Goal: Transaction & Acquisition: Purchase product/service

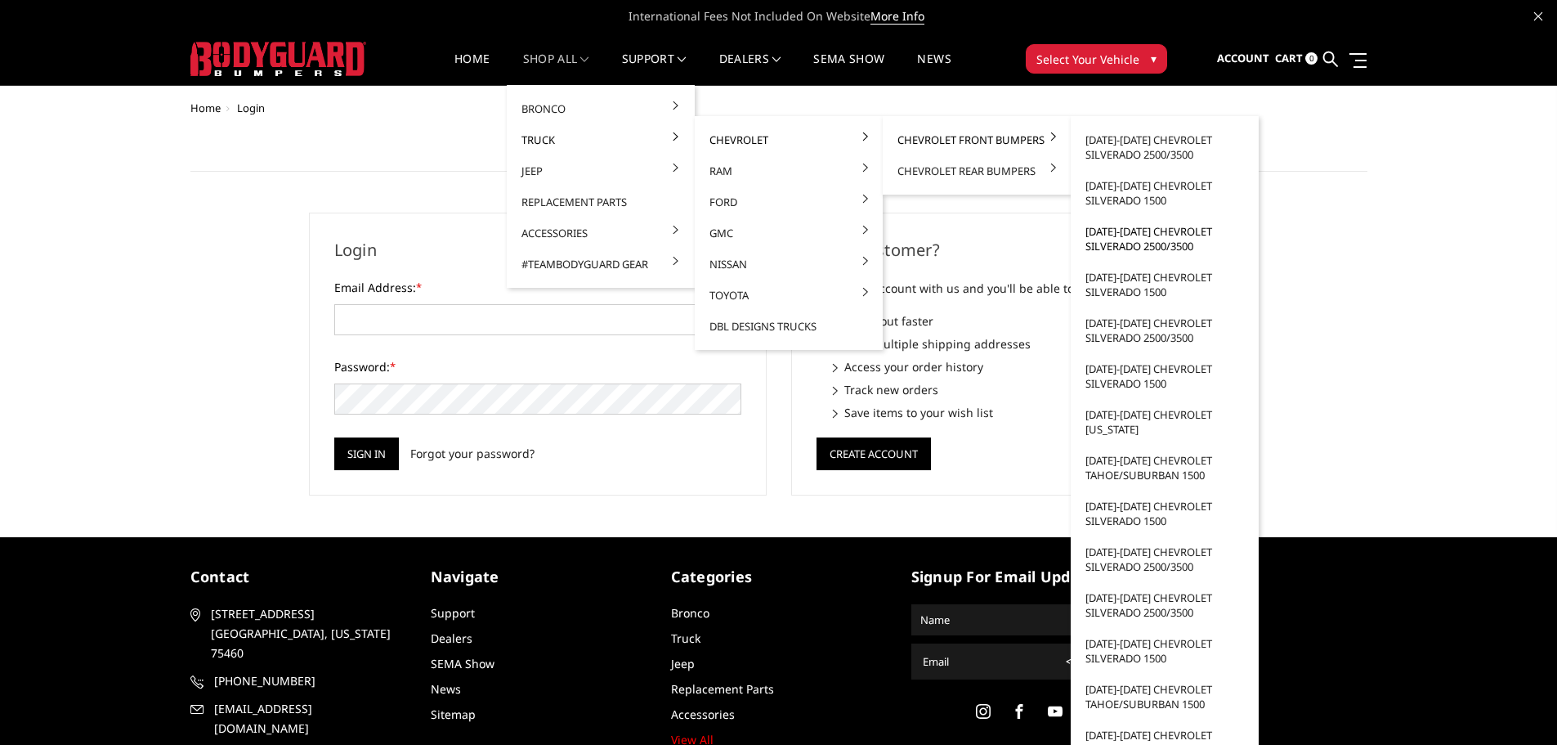
click at [1181, 246] on link "[DATE]-[DATE] Chevrolet Silverado 2500/3500" at bounding box center [1165, 239] width 175 height 46
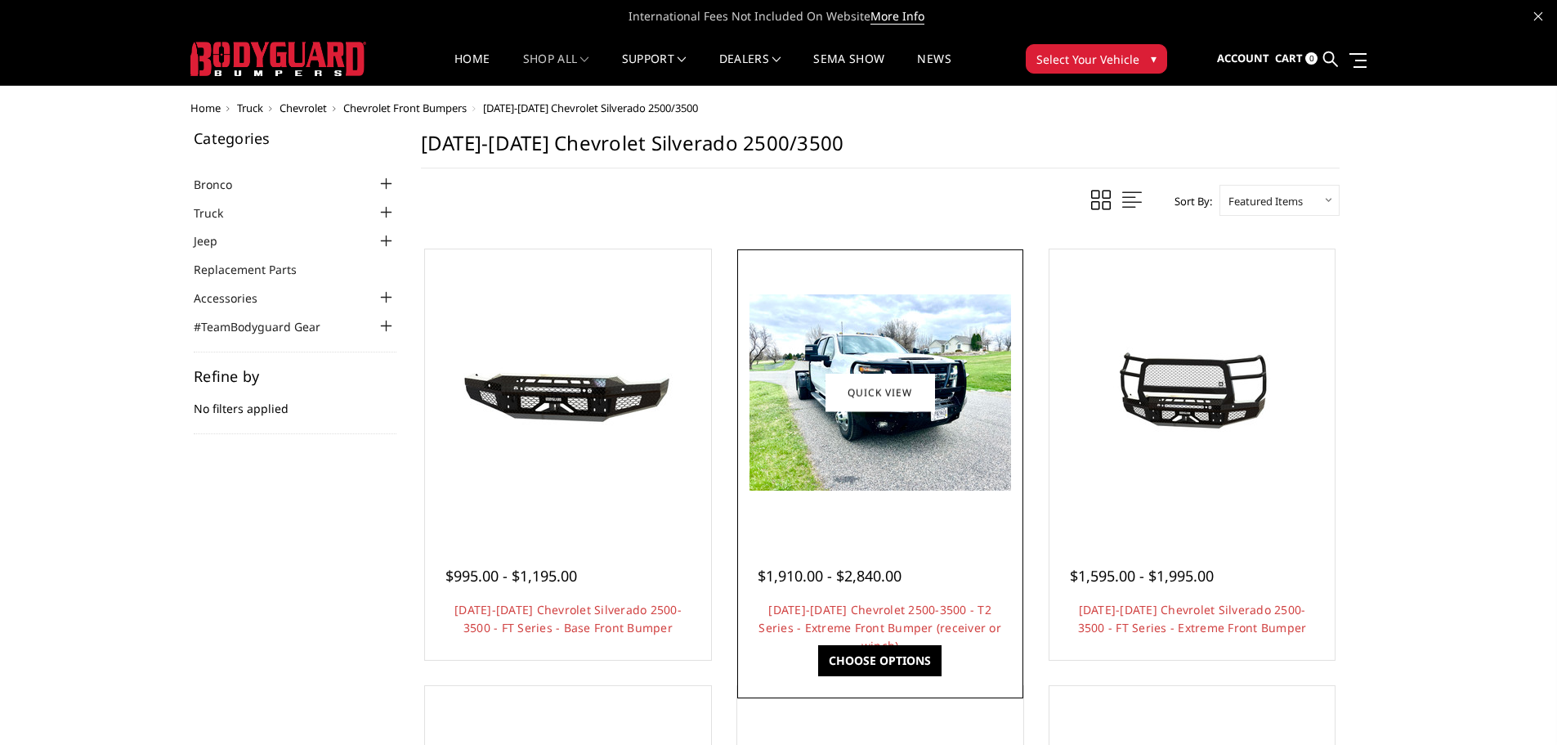
click at [957, 509] on div at bounding box center [881, 392] width 278 height 278
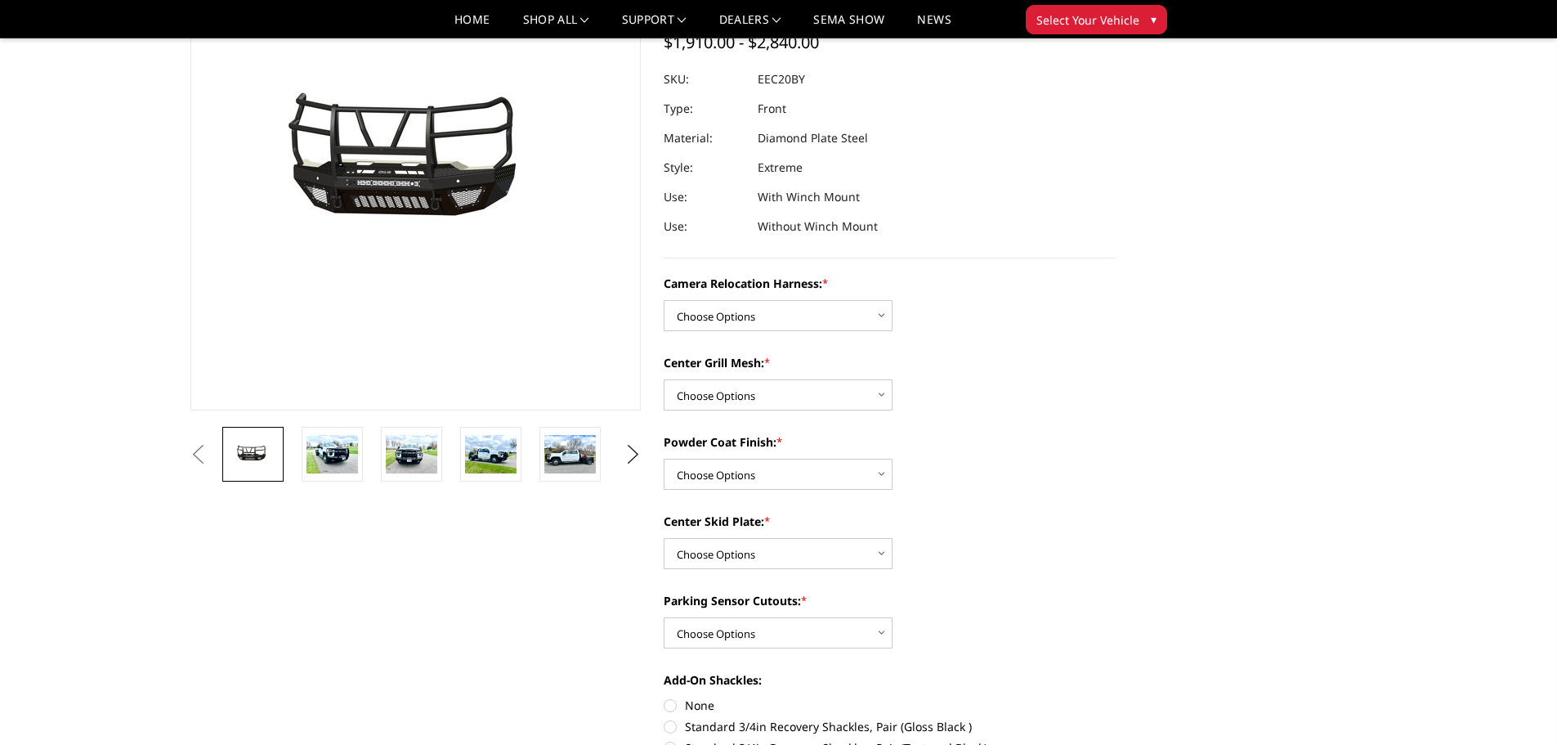
scroll to position [164, 0]
click at [846, 307] on select "Choose Options Without camera harness With camera harness" at bounding box center [778, 314] width 229 height 31
click at [843, 316] on select "Choose Options Without camera harness With camera harness" at bounding box center [778, 314] width 229 height 31
click at [796, 320] on select "Choose Options Without camera harness With camera harness" at bounding box center [778, 314] width 229 height 31
click at [664, 299] on select "Choose Options Without camera harness With camera harness" at bounding box center [778, 314] width 229 height 31
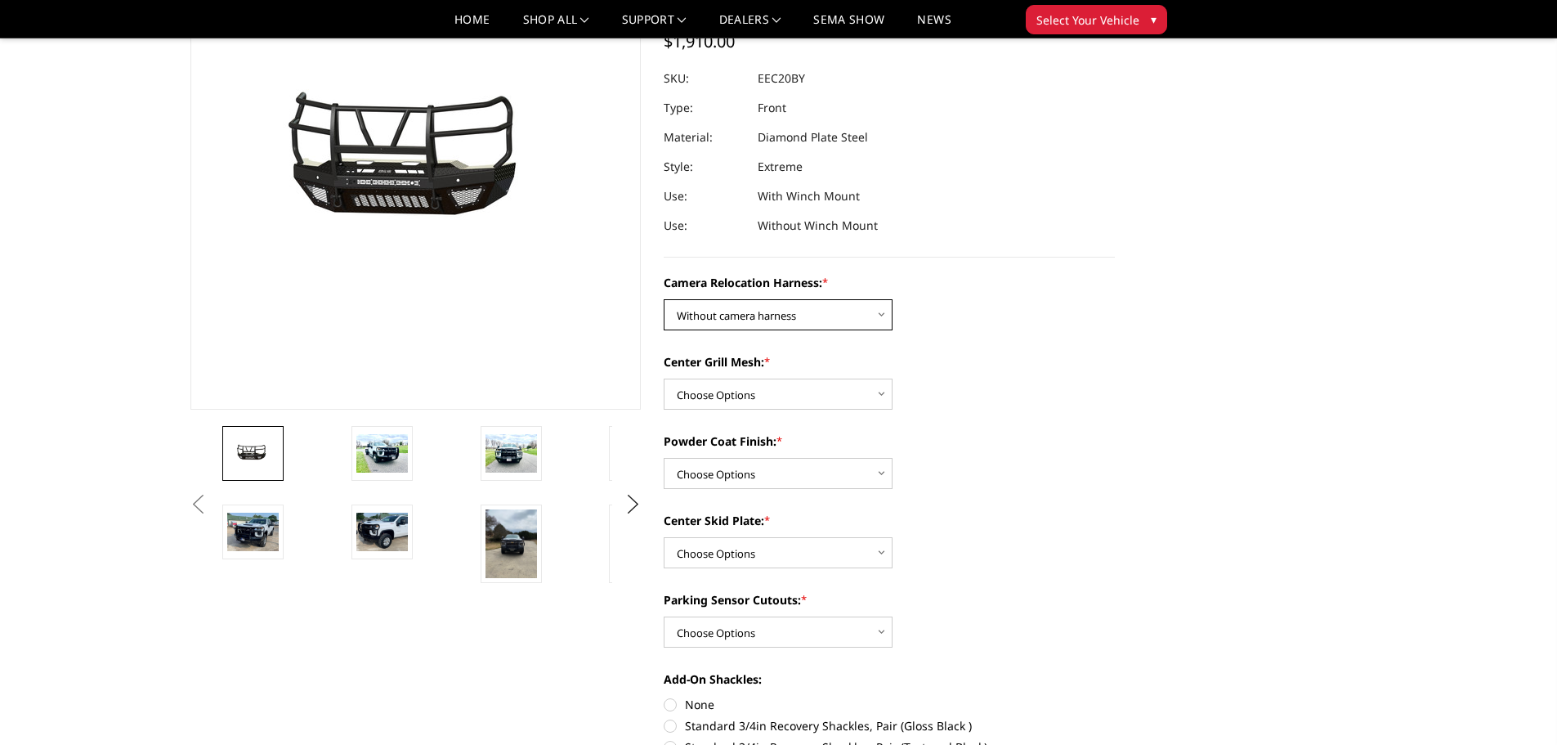
click at [791, 321] on select "Choose Options Without camera harness With camera harness" at bounding box center [778, 314] width 229 height 31
select select "3775"
click at [664, 299] on select "Choose Options Without camera harness With camera harness" at bounding box center [778, 314] width 229 height 31
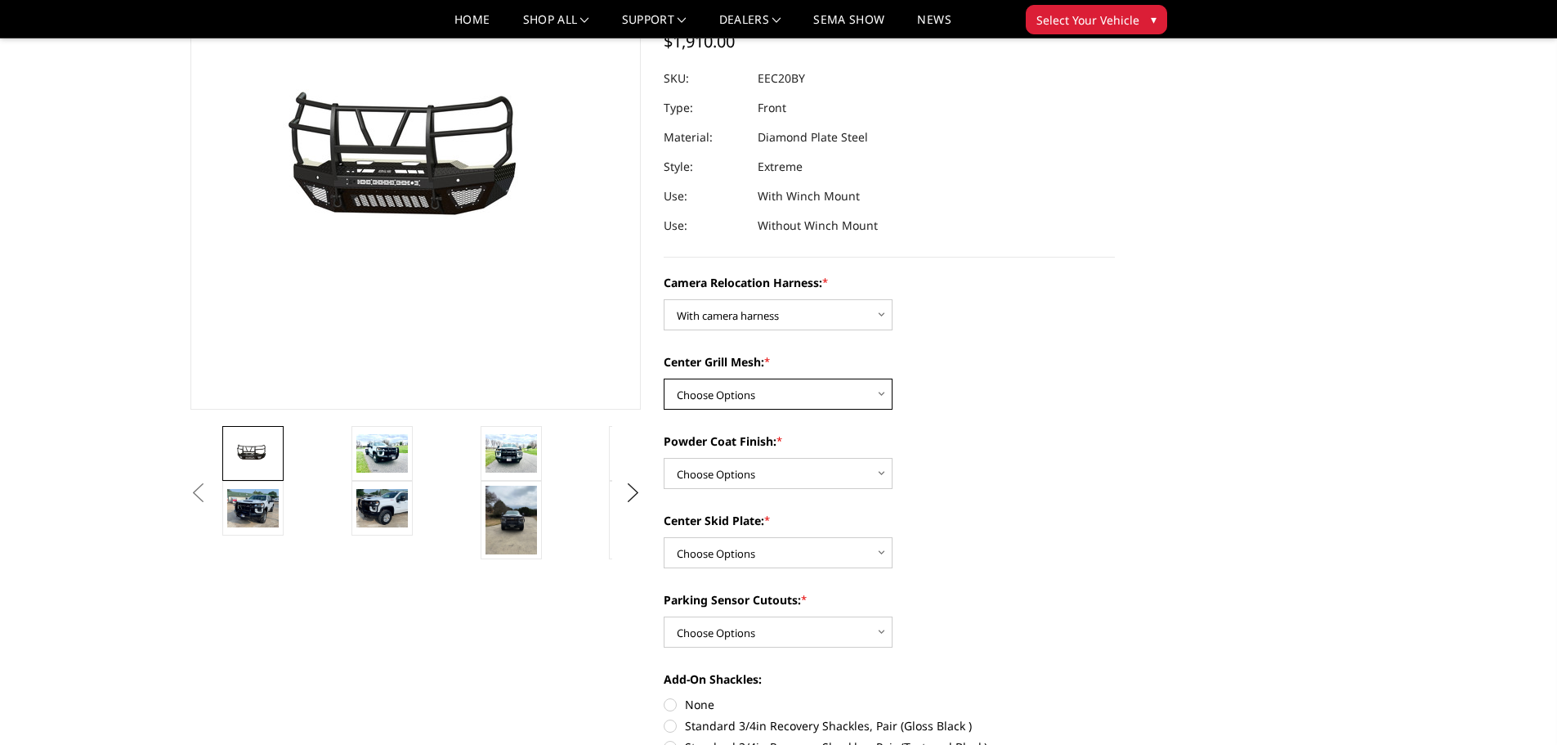
click at [805, 384] on select "Choose Options Without expanded metal With expanded metal" at bounding box center [778, 394] width 229 height 31
select select "3774"
click at [664, 379] on select "Choose Options Without expanded metal With expanded metal" at bounding box center [778, 394] width 229 height 31
click at [817, 468] on select "Choose Options Textured Black Powder Coat Gloss Black Powder Coat Bare Metal" at bounding box center [778, 473] width 229 height 31
select select "3772"
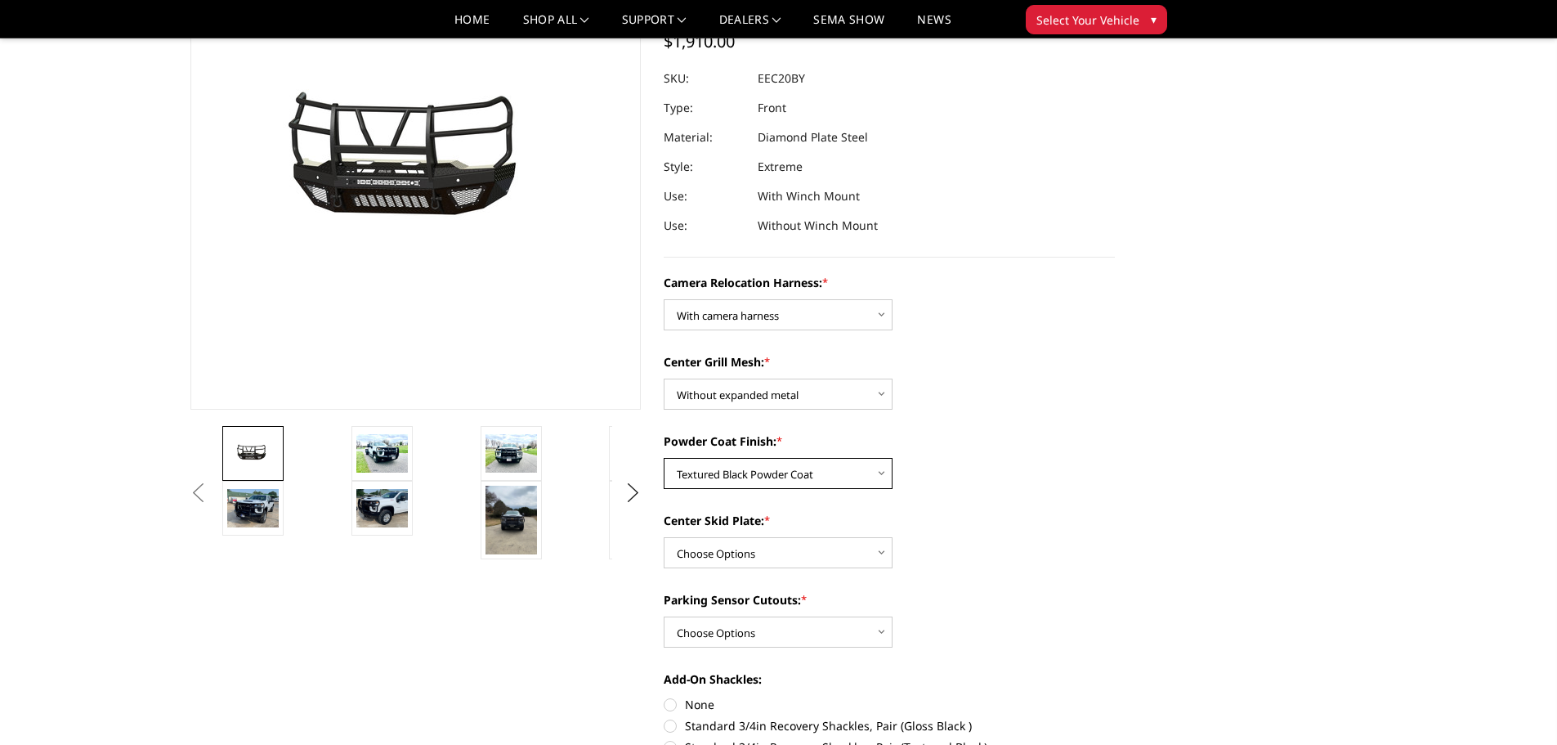
click at [664, 458] on select "Choose Options Textured Black Powder Coat Gloss Black Powder Coat Bare Metal" at bounding box center [778, 473] width 229 height 31
click at [828, 545] on select "Choose Options Winch Mount Skid Plate Standard Skid Plate (included) 2" Receive…" at bounding box center [778, 552] width 229 height 31
select select "3767"
click at [664, 537] on select "Choose Options Winch Mount Skid Plate Standard Skid Plate (included) 2" Receive…" at bounding box center [778, 552] width 229 height 31
click at [861, 628] on select "Choose Options Yes - With Parking Sensor Cutouts" at bounding box center [778, 631] width 229 height 31
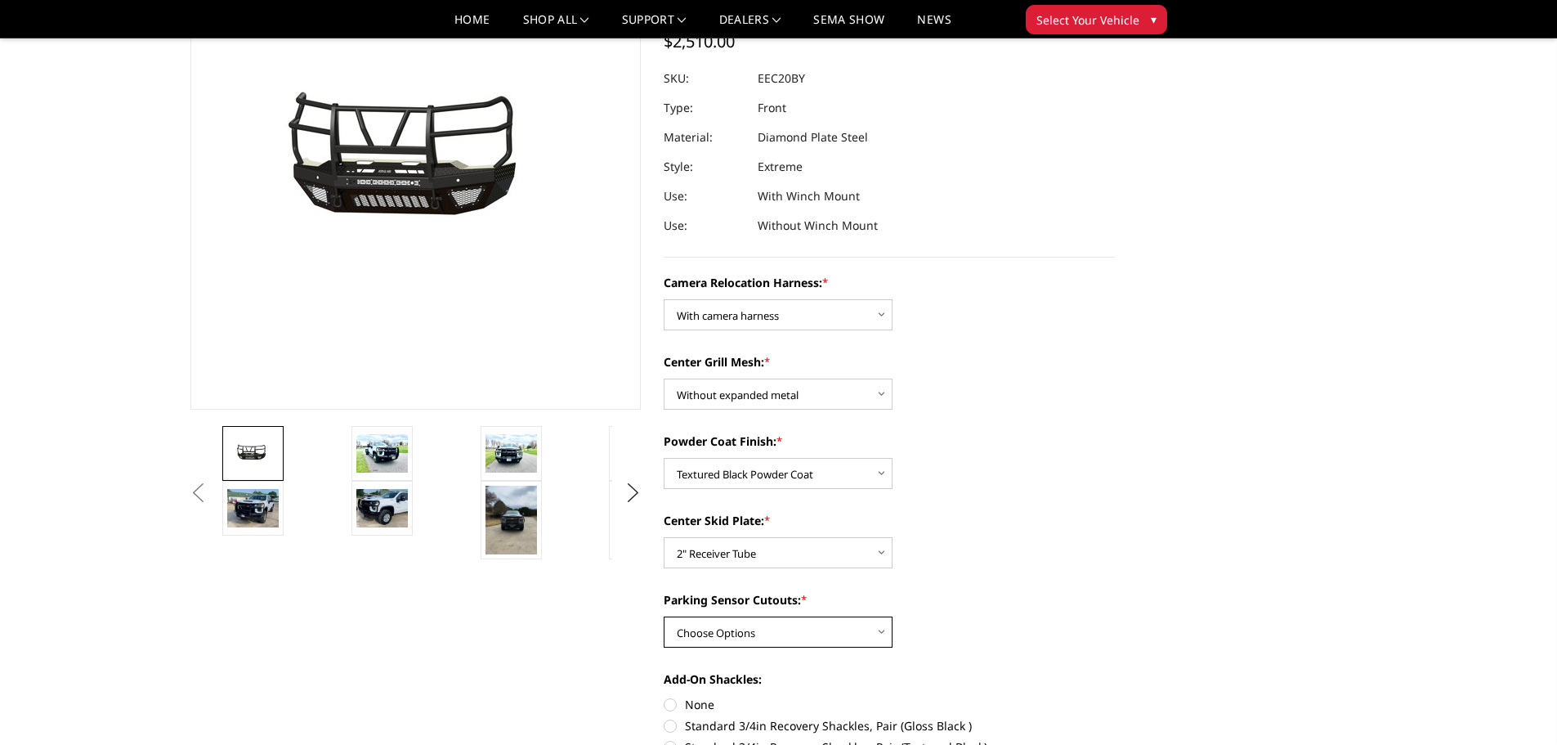
select select "3766"
click at [664, 616] on select "Choose Options Yes - With Parking Sensor Cutouts" at bounding box center [778, 631] width 229 height 31
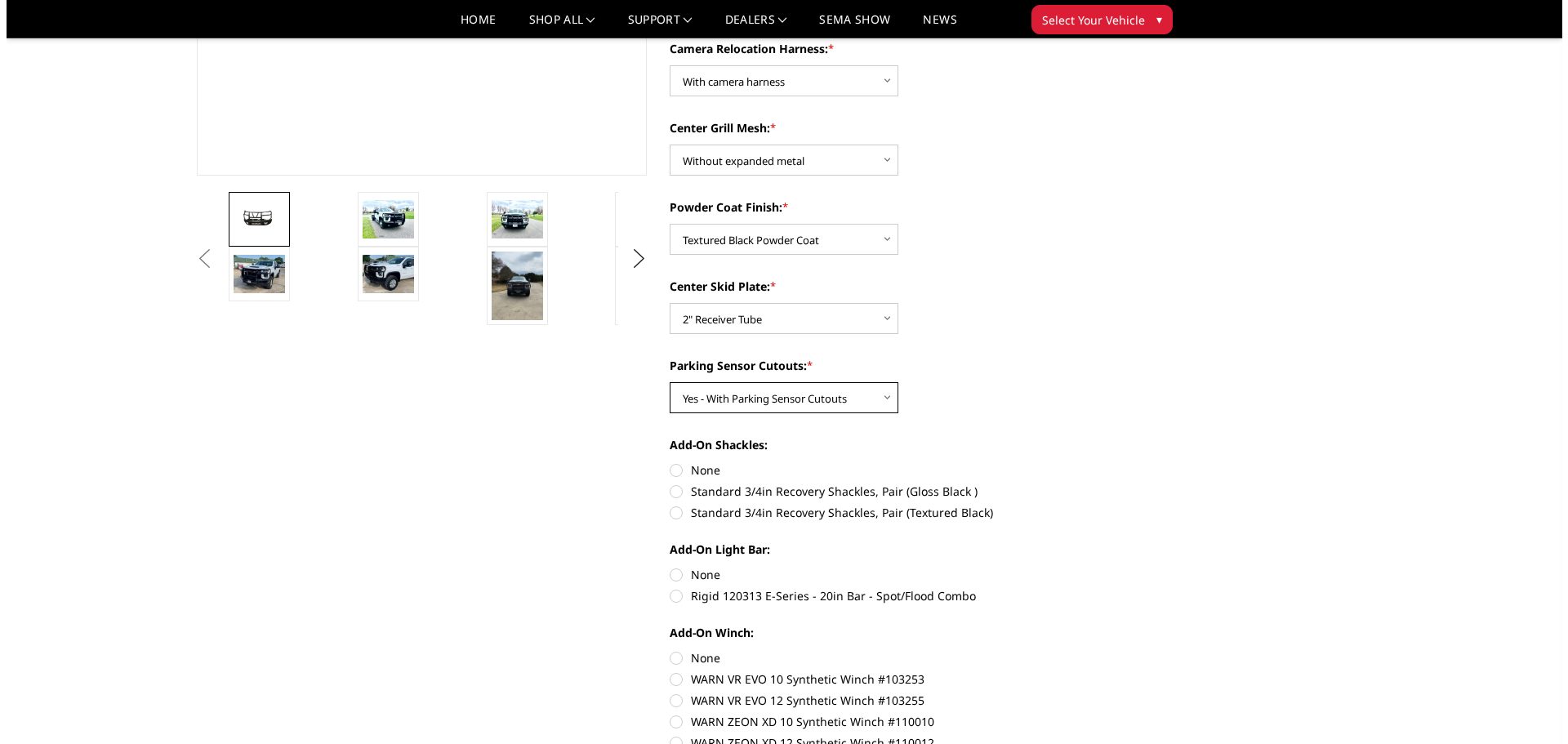
scroll to position [0, 0]
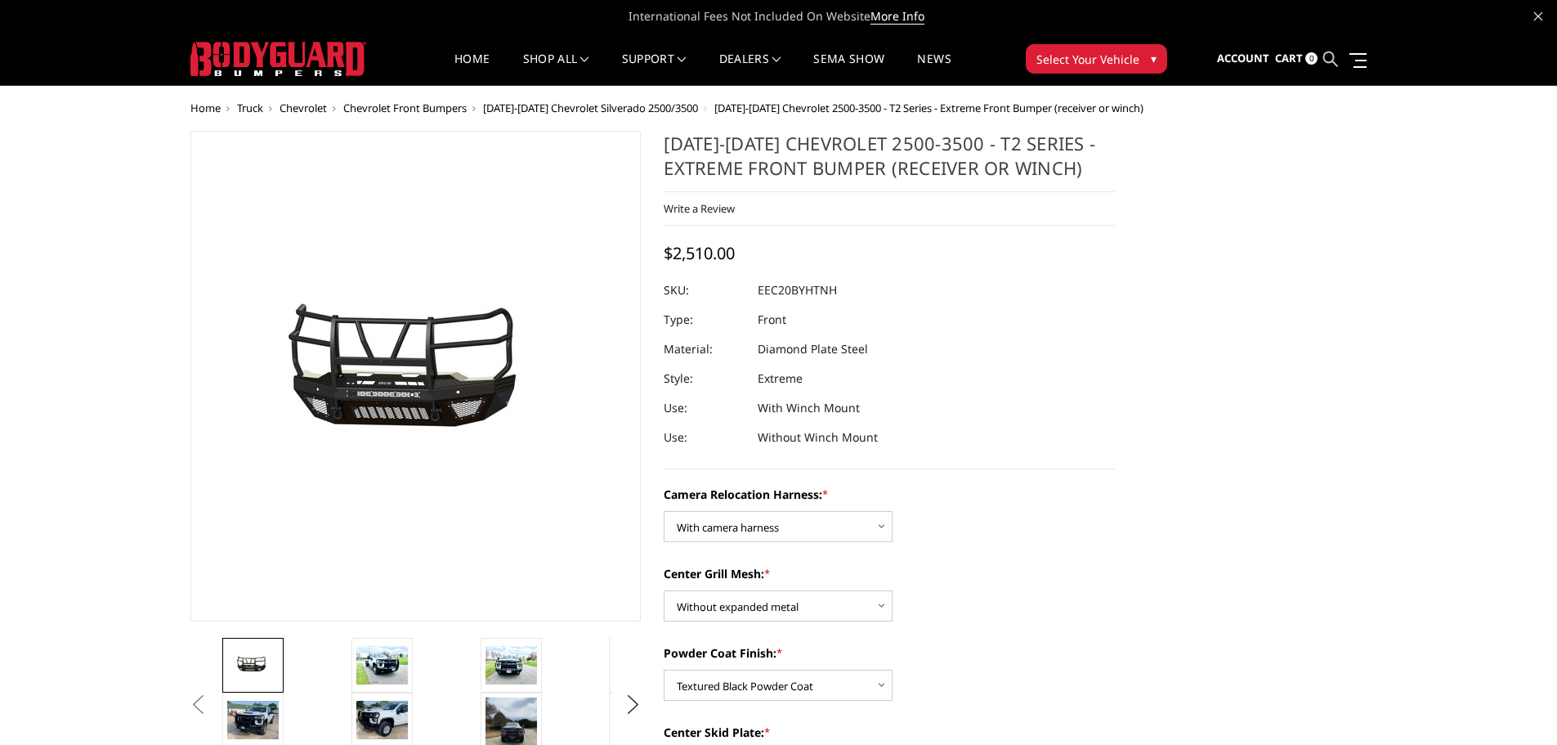
click at [1329, 59] on icon at bounding box center [1331, 59] width 15 height 15
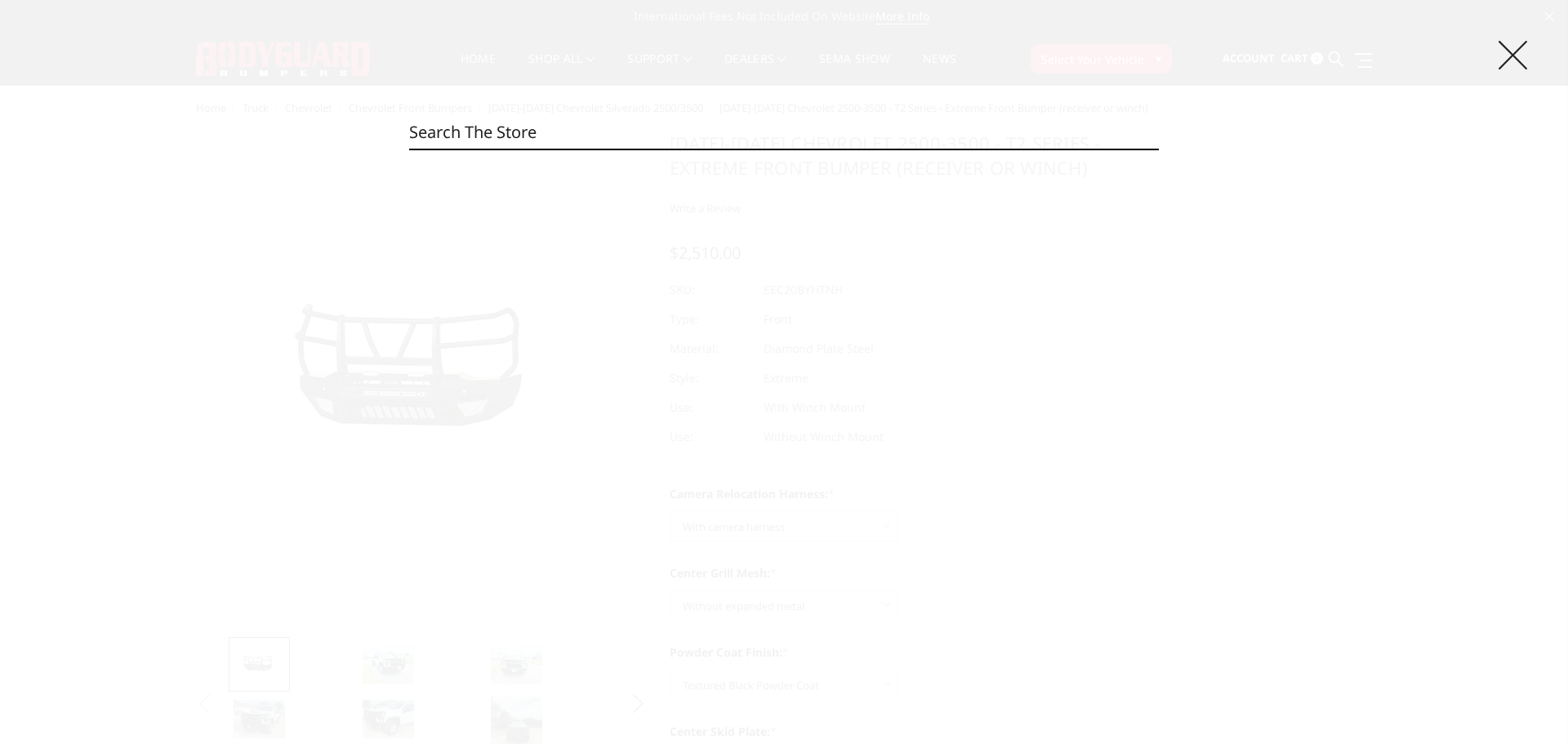
click at [1508, 63] on icon at bounding box center [1512, 55] width 29 height 29
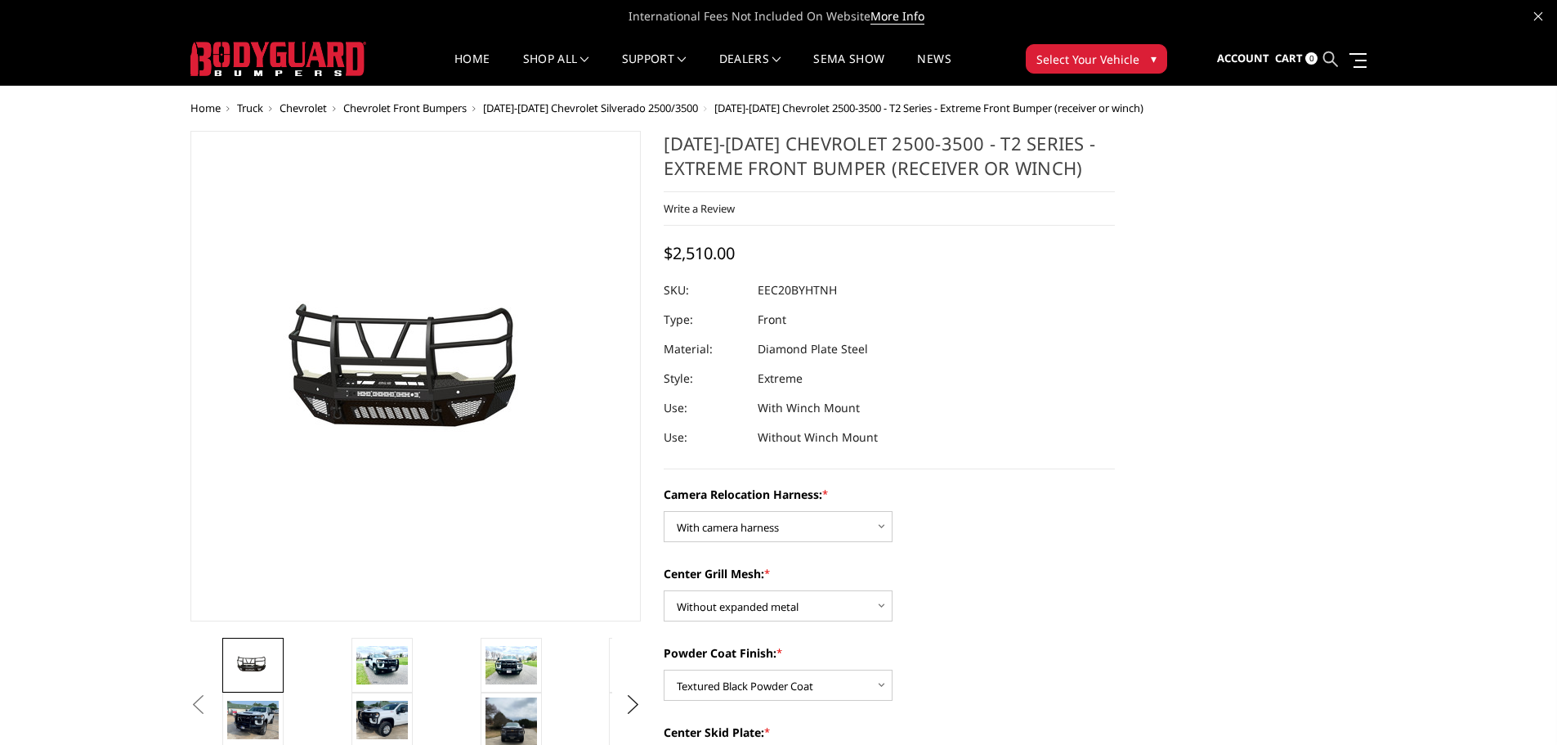
click at [1333, 56] on icon at bounding box center [1331, 59] width 15 height 15
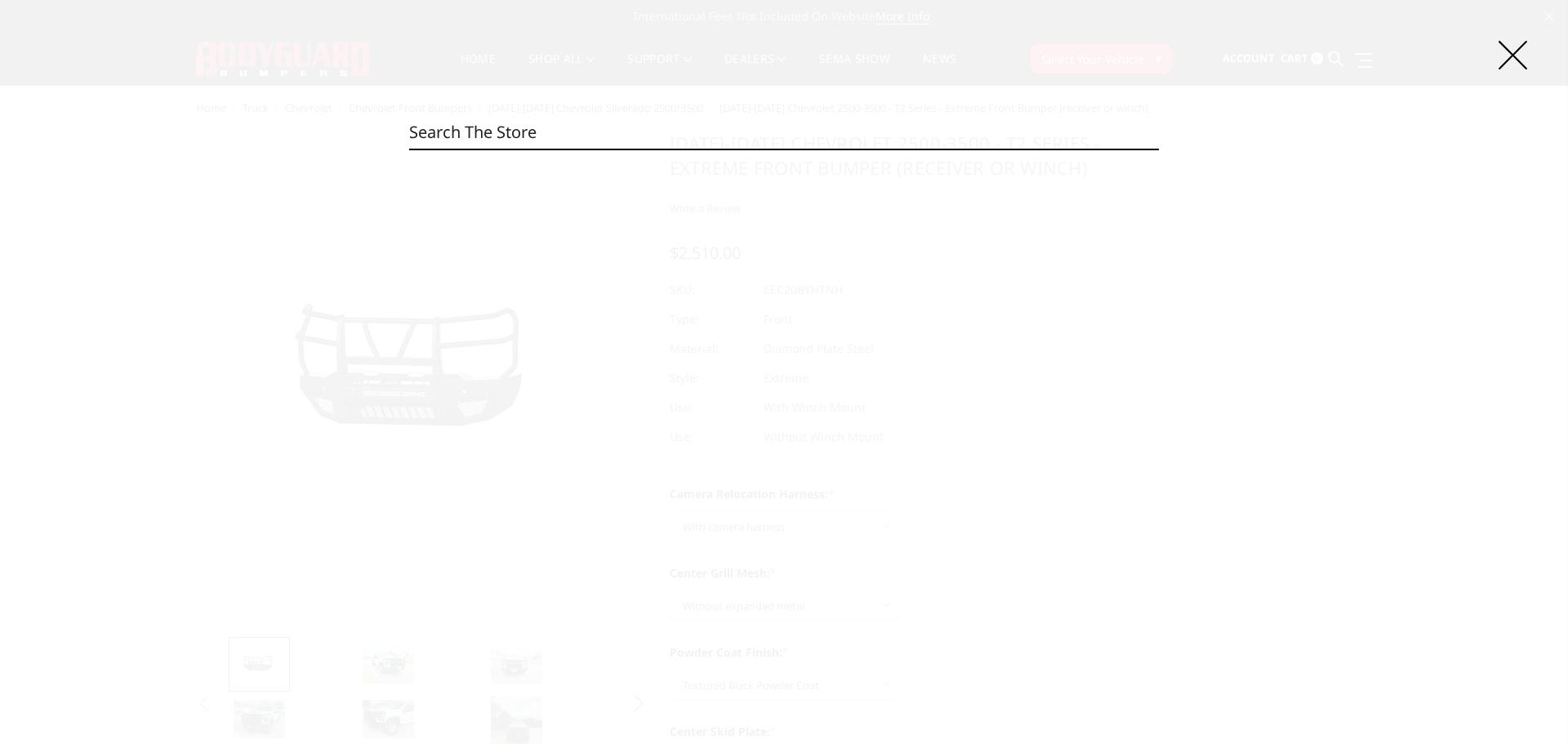
click at [660, 133] on input "Search" at bounding box center [784, 132] width 750 height 33
type input "F"
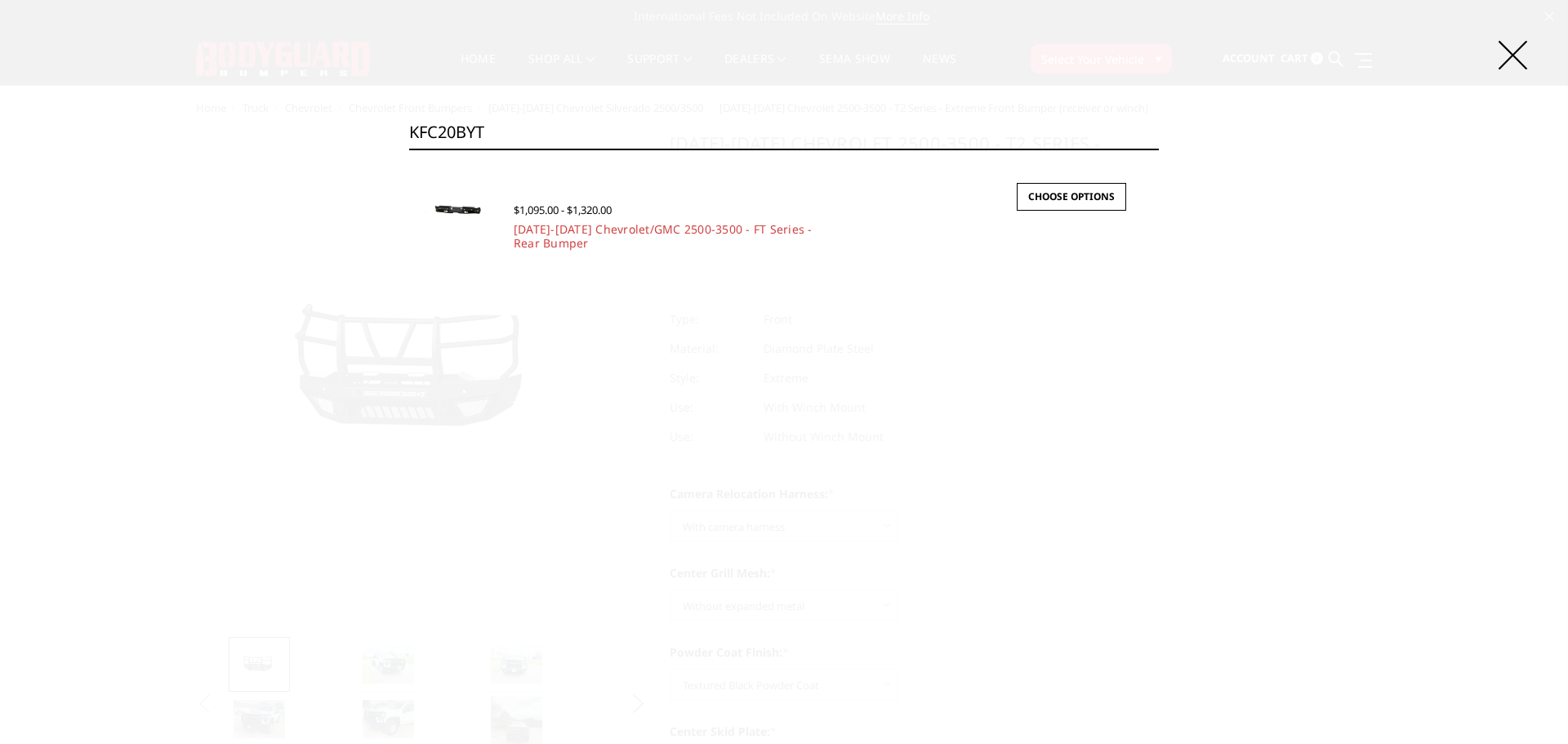
type input "KFC20BYT"
click at [718, 229] on link "2020-2025 Chevrolet/GMC 2500-3500 - FT Series - Rear Bumper" at bounding box center [662, 236] width 299 height 29
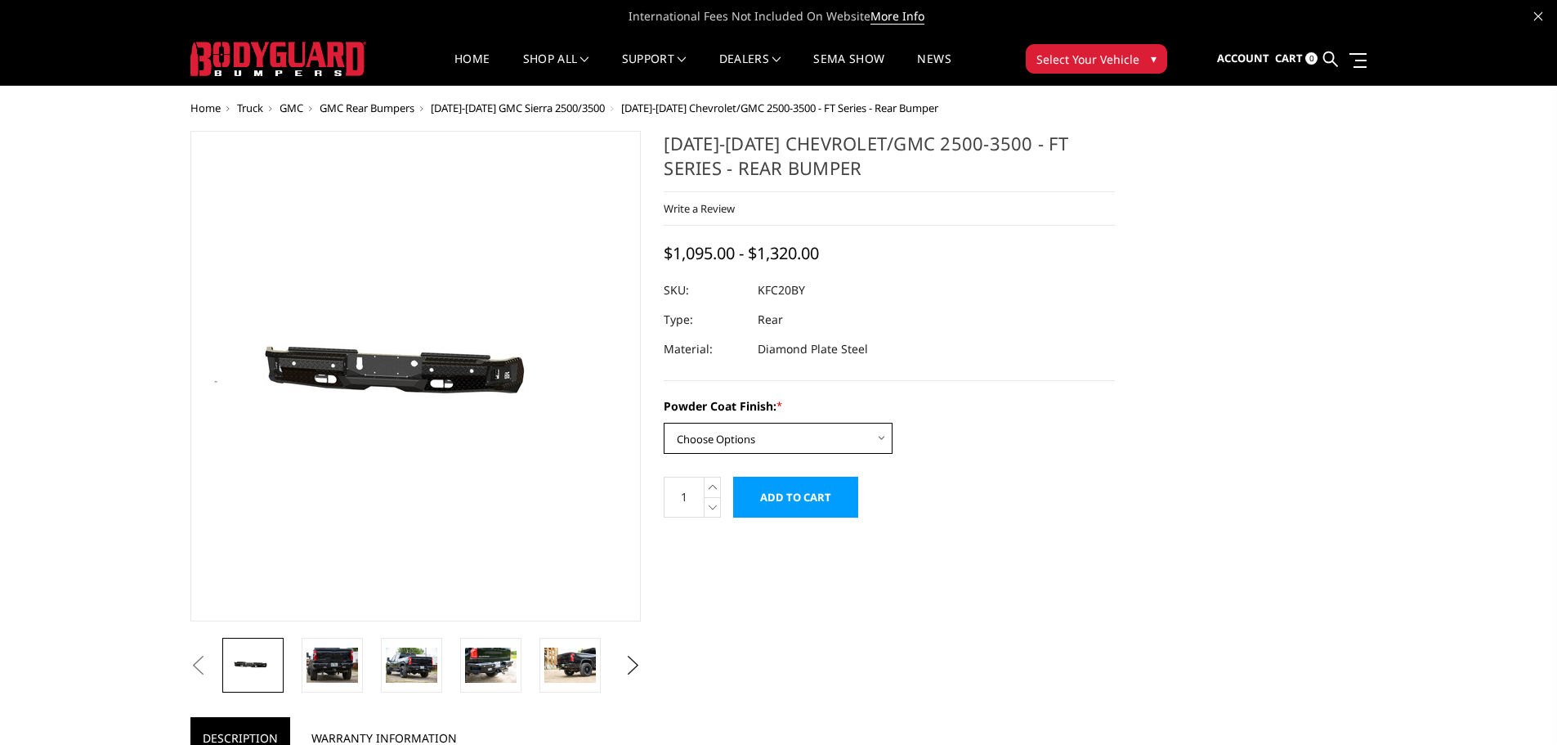
click at [804, 425] on select "Choose Options Bare Metal Gloss Black Powder Coat Textured Black Powder Coat" at bounding box center [778, 438] width 229 height 31
select select "3419"
click at [664, 423] on select "Choose Options Bare Metal Gloss Black Powder Coat Textured Black Powder Coat" at bounding box center [778, 438] width 229 height 31
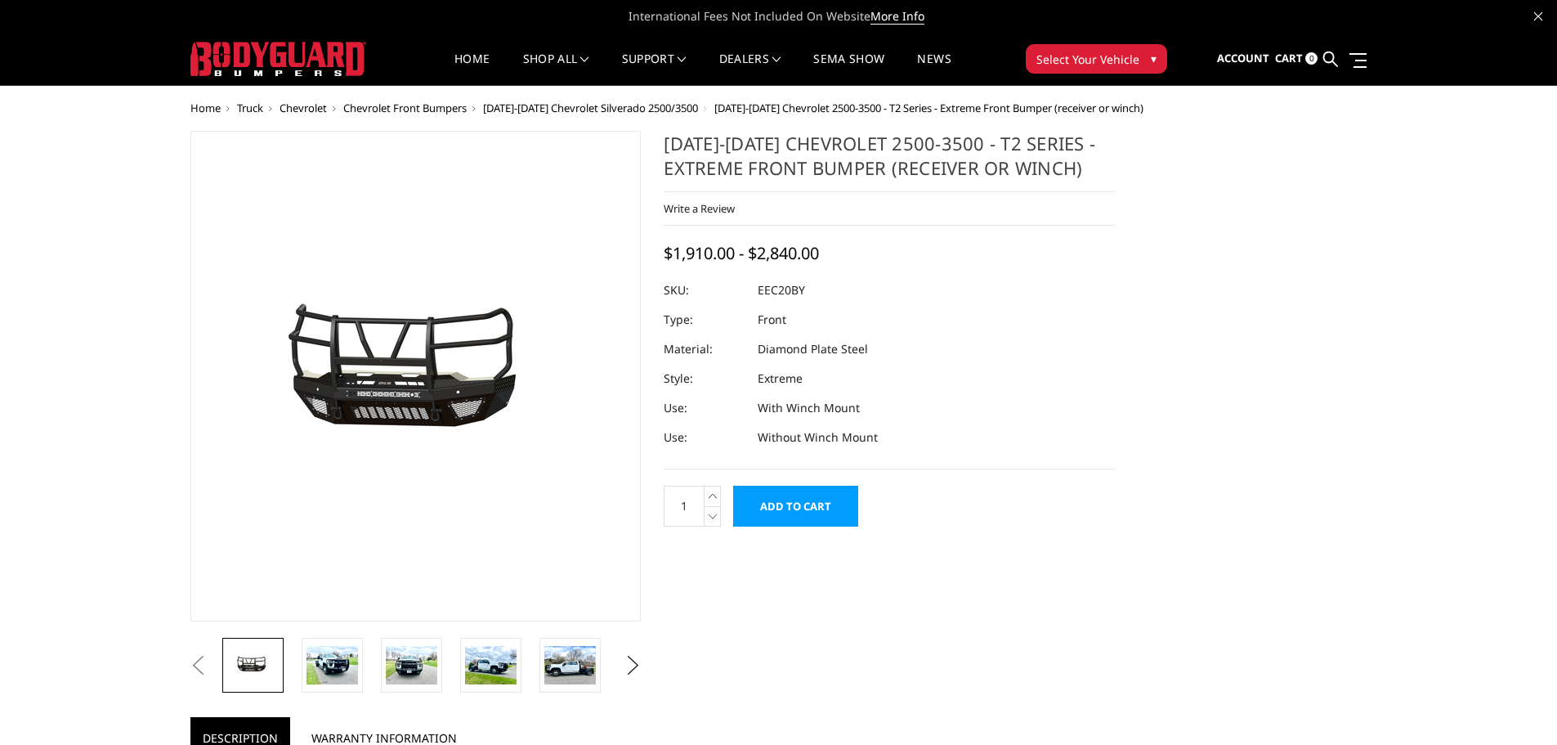
select select "3775"
select select "3774"
select select "3772"
select select "3767"
select select "3766"
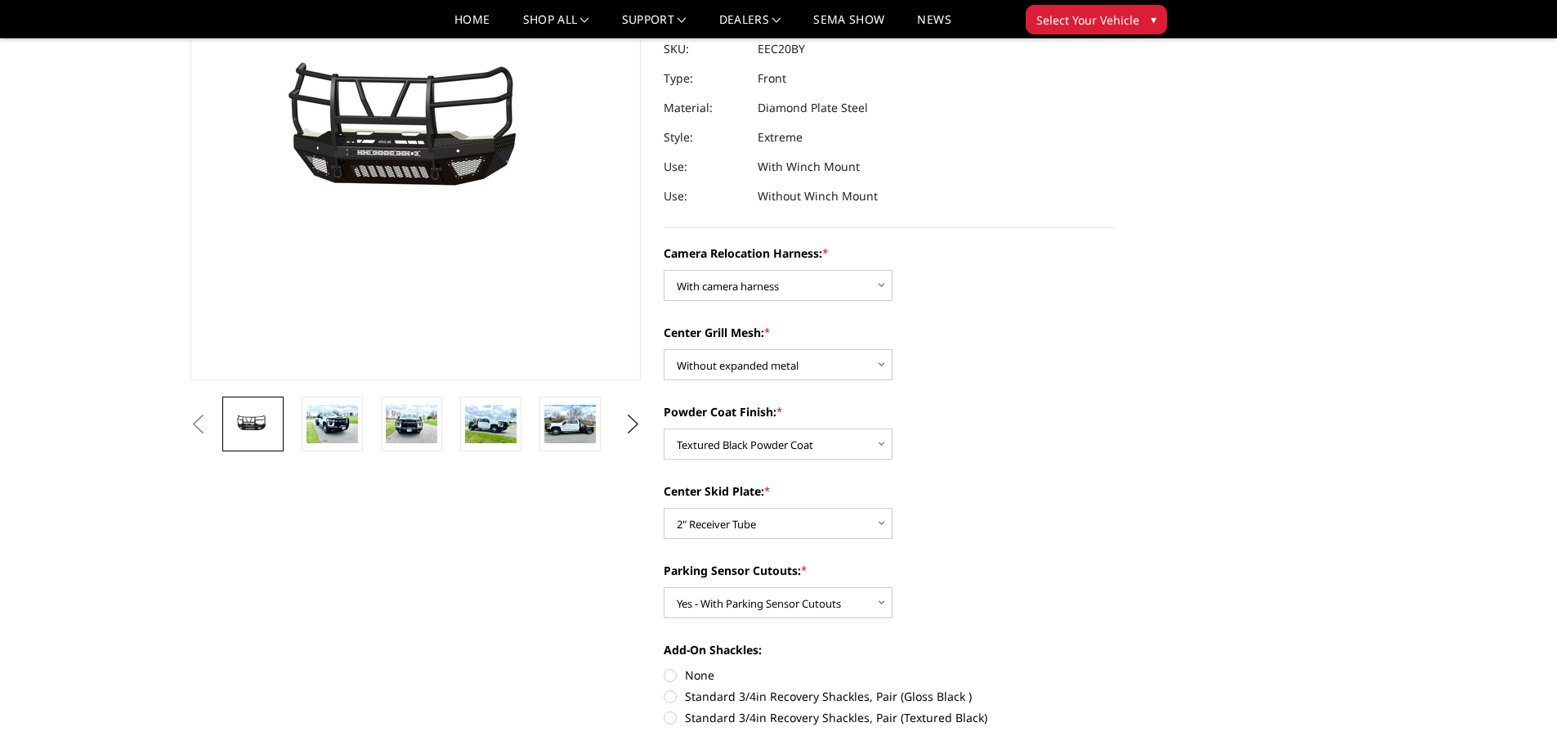
scroll to position [164, 0]
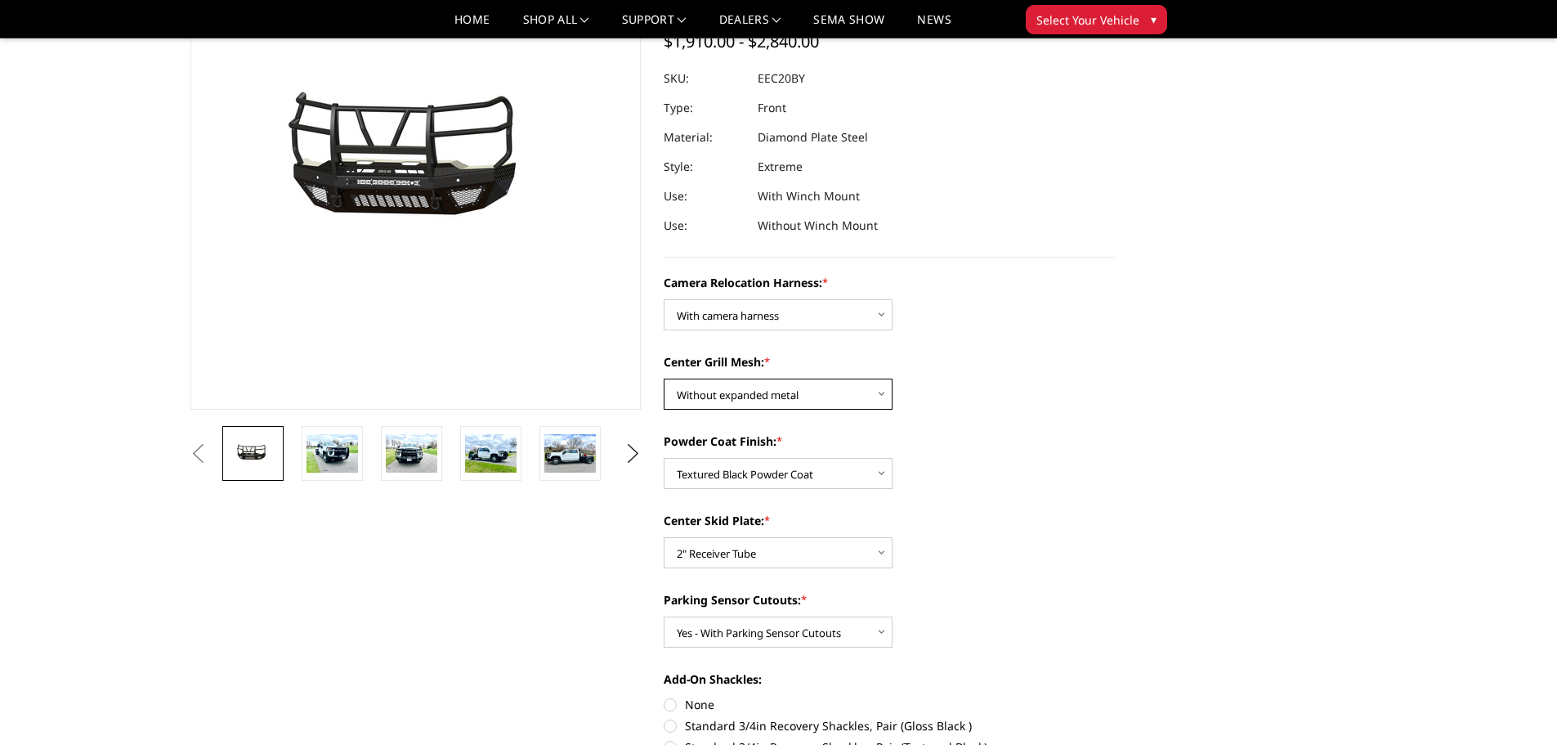
click at [816, 397] on select "Choose Options Without expanded metal With expanded metal" at bounding box center [778, 394] width 229 height 31
click at [825, 401] on select "Choose Options Without expanded metal With expanded metal" at bounding box center [778, 394] width 229 height 31
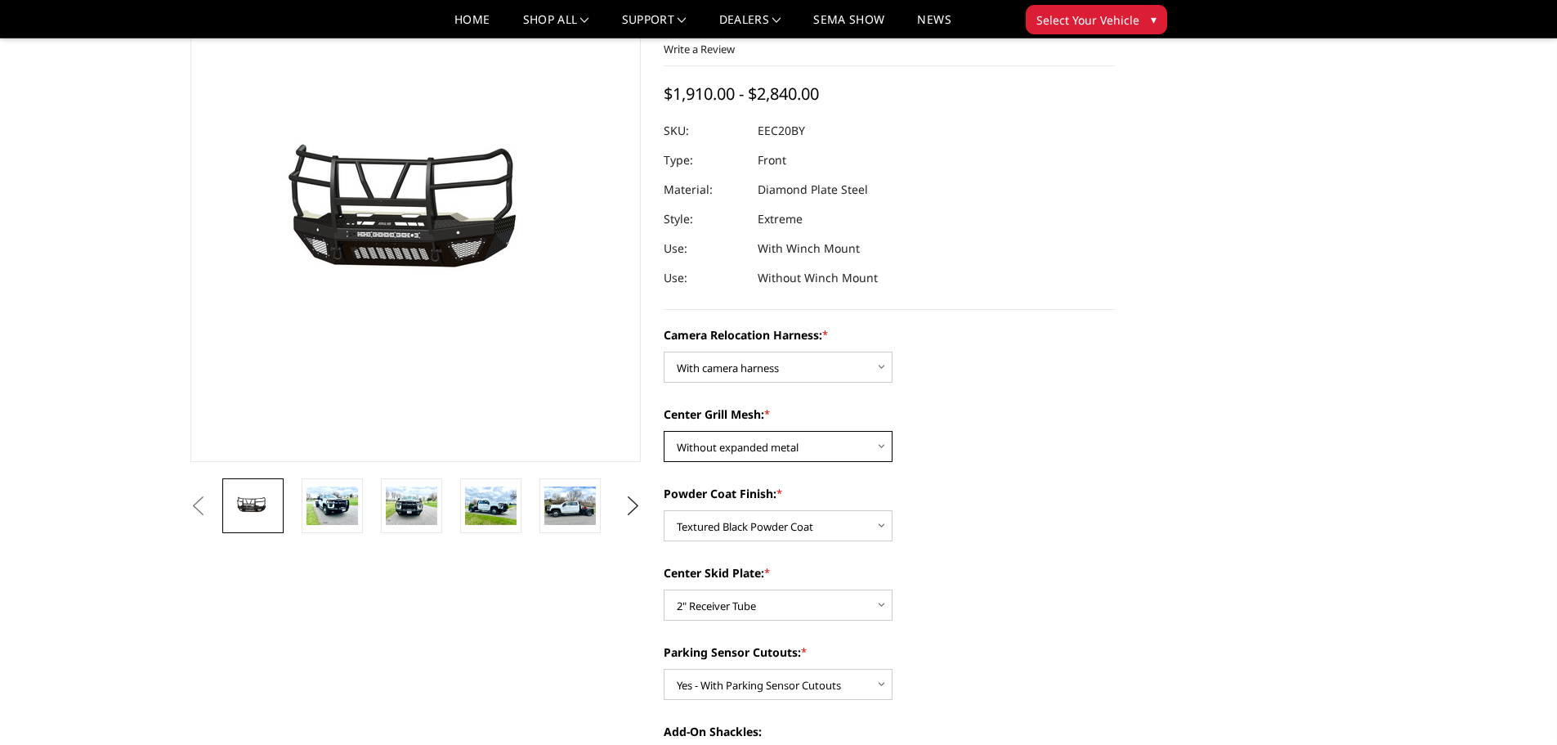
scroll to position [82, 0]
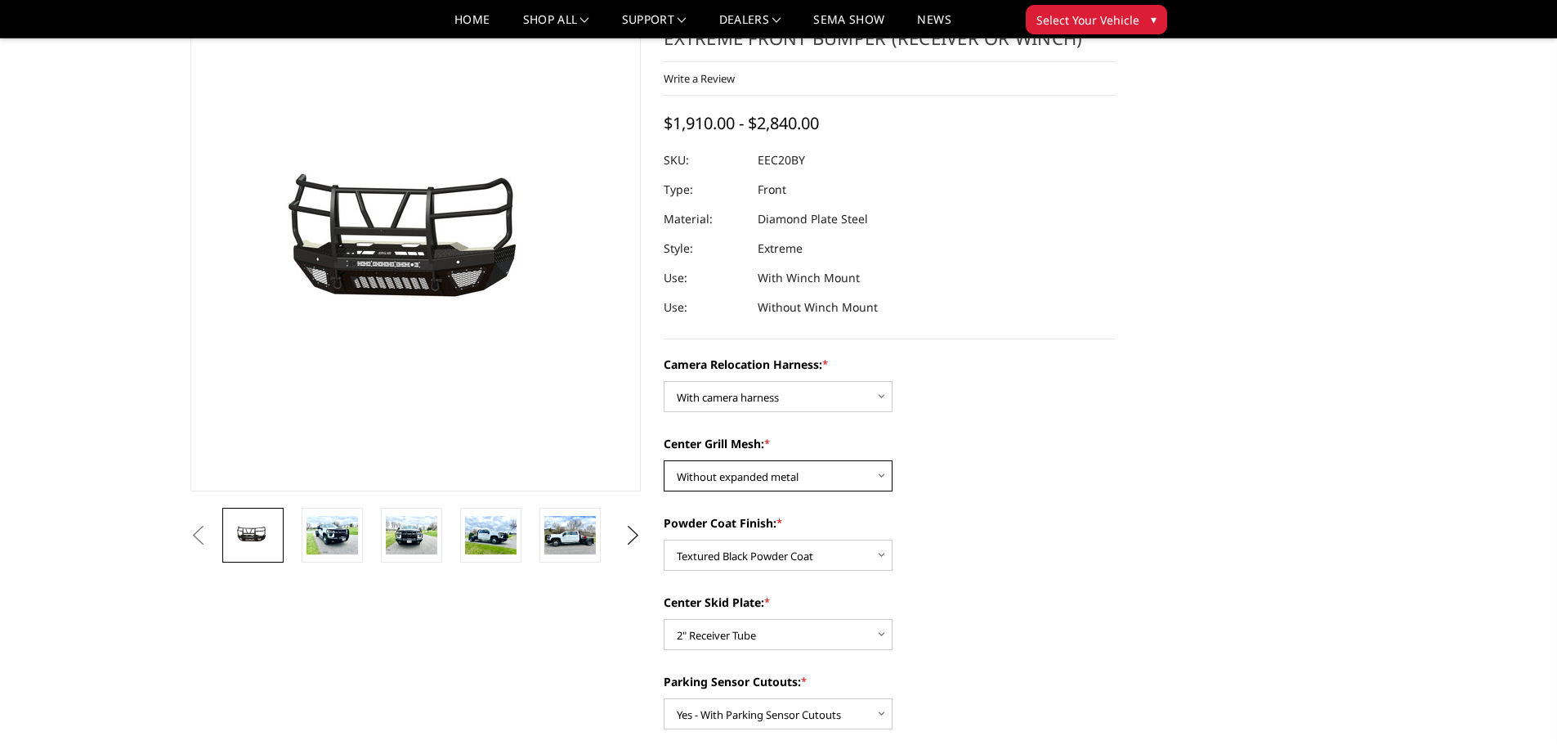
click at [849, 479] on select "Choose Options Without expanded metal With expanded metal" at bounding box center [778, 475] width 229 height 31
click at [664, 460] on select "Choose Options Without expanded metal With expanded metal" at bounding box center [778, 475] width 229 height 31
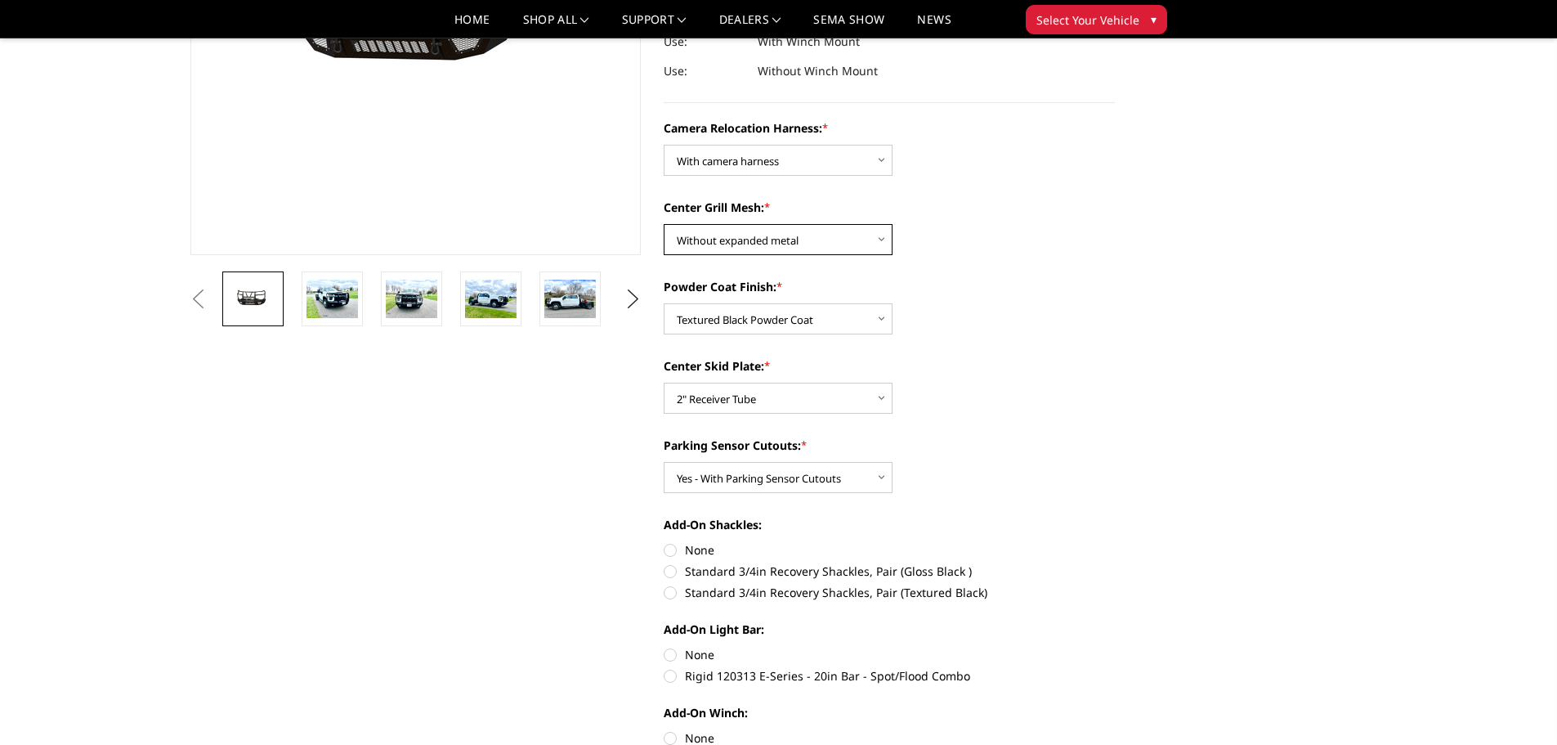
scroll to position [327, 0]
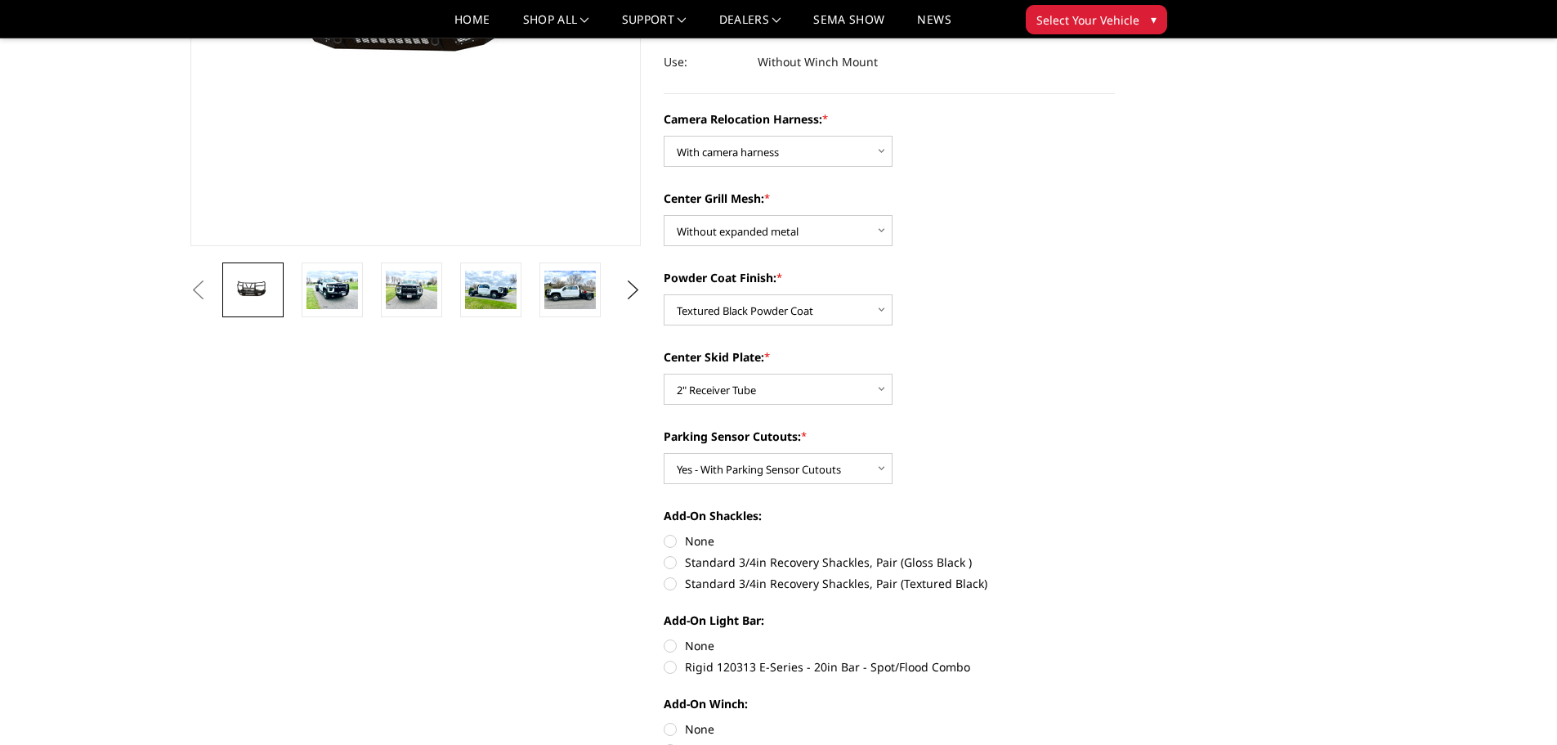
click at [666, 538] on label "None" at bounding box center [889, 540] width 451 height 17
click at [665, 533] on input "None" at bounding box center [664, 532] width 1 height 1
radio input "true"
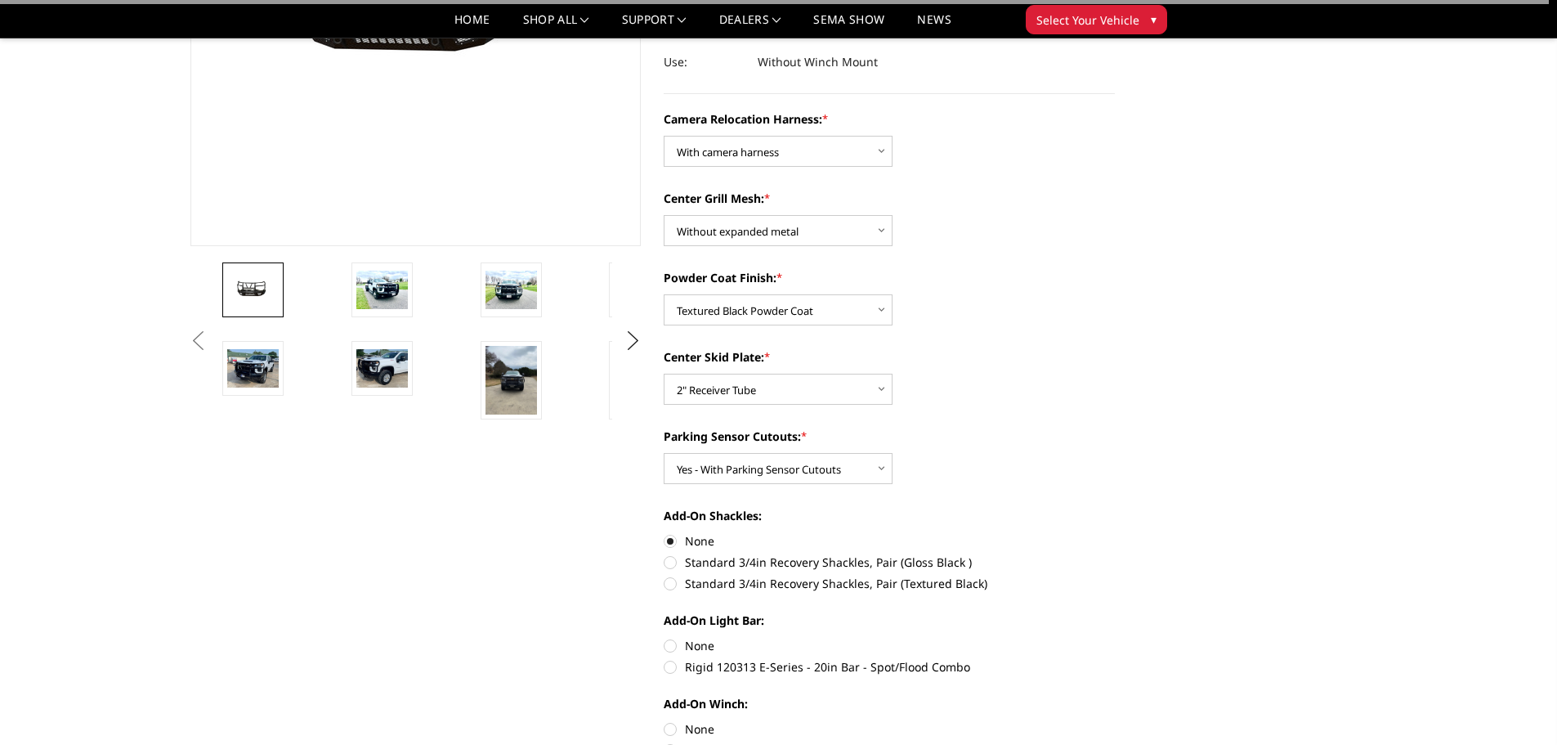
drag, startPoint x: 669, startPoint y: 639, endPoint x: 921, endPoint y: 666, distance: 253.3
click at [670, 639] on label "None" at bounding box center [889, 645] width 451 height 17
click at [665, 638] on input "None" at bounding box center [664, 637] width 1 height 1
radio input "true"
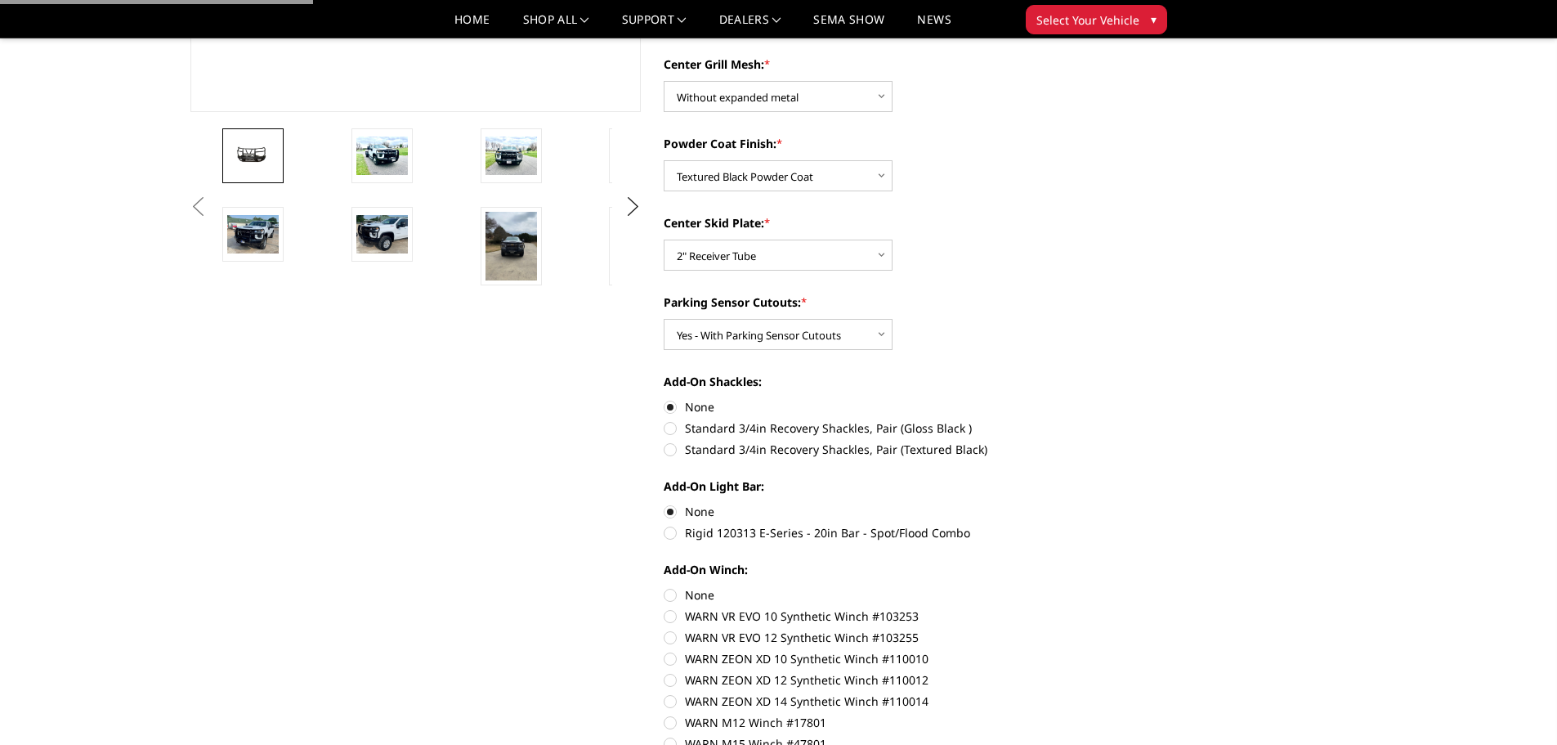
scroll to position [572, 0]
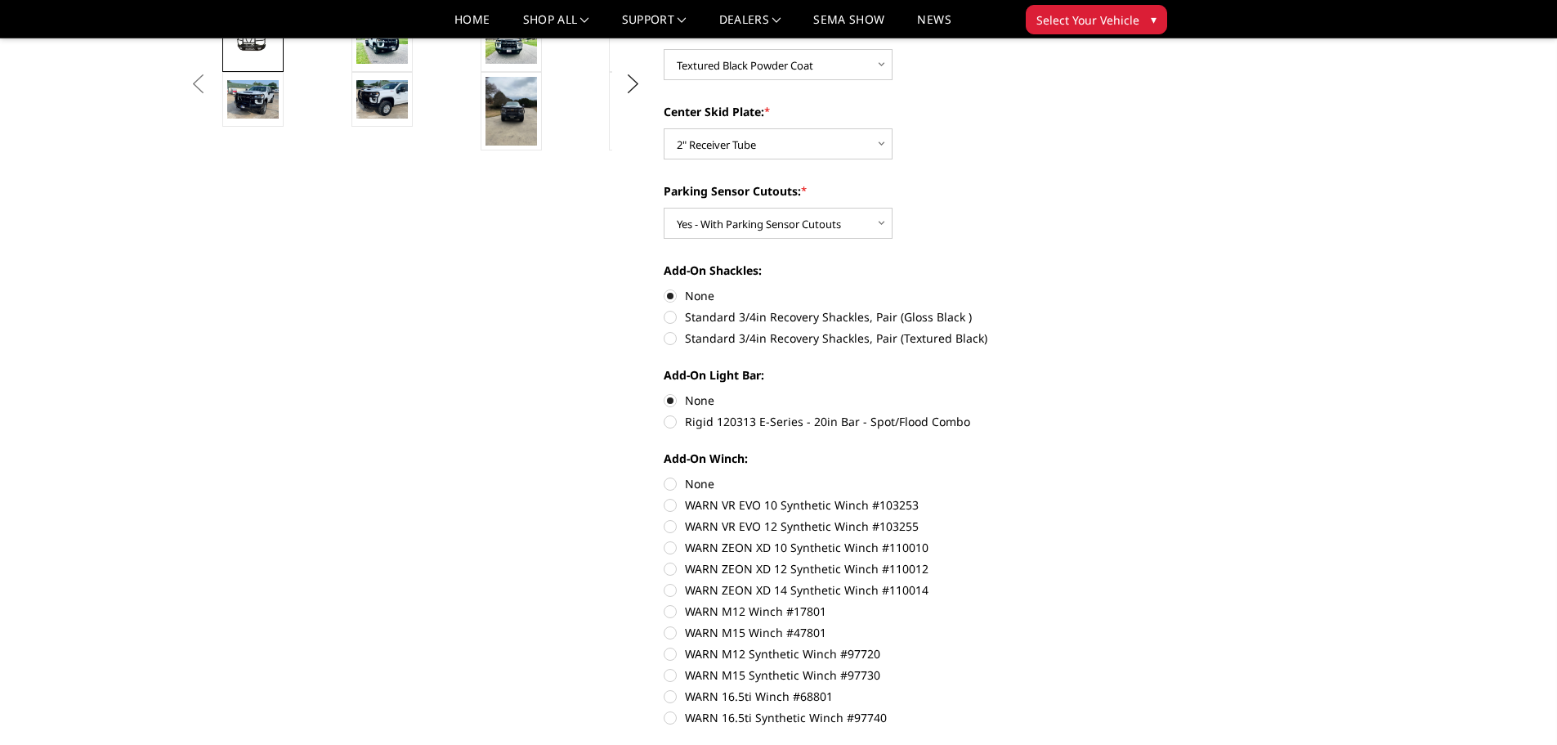
click at [673, 486] on label "None" at bounding box center [889, 483] width 451 height 17
click at [665, 476] on input "None" at bounding box center [664, 475] width 1 height 1
radio input "true"
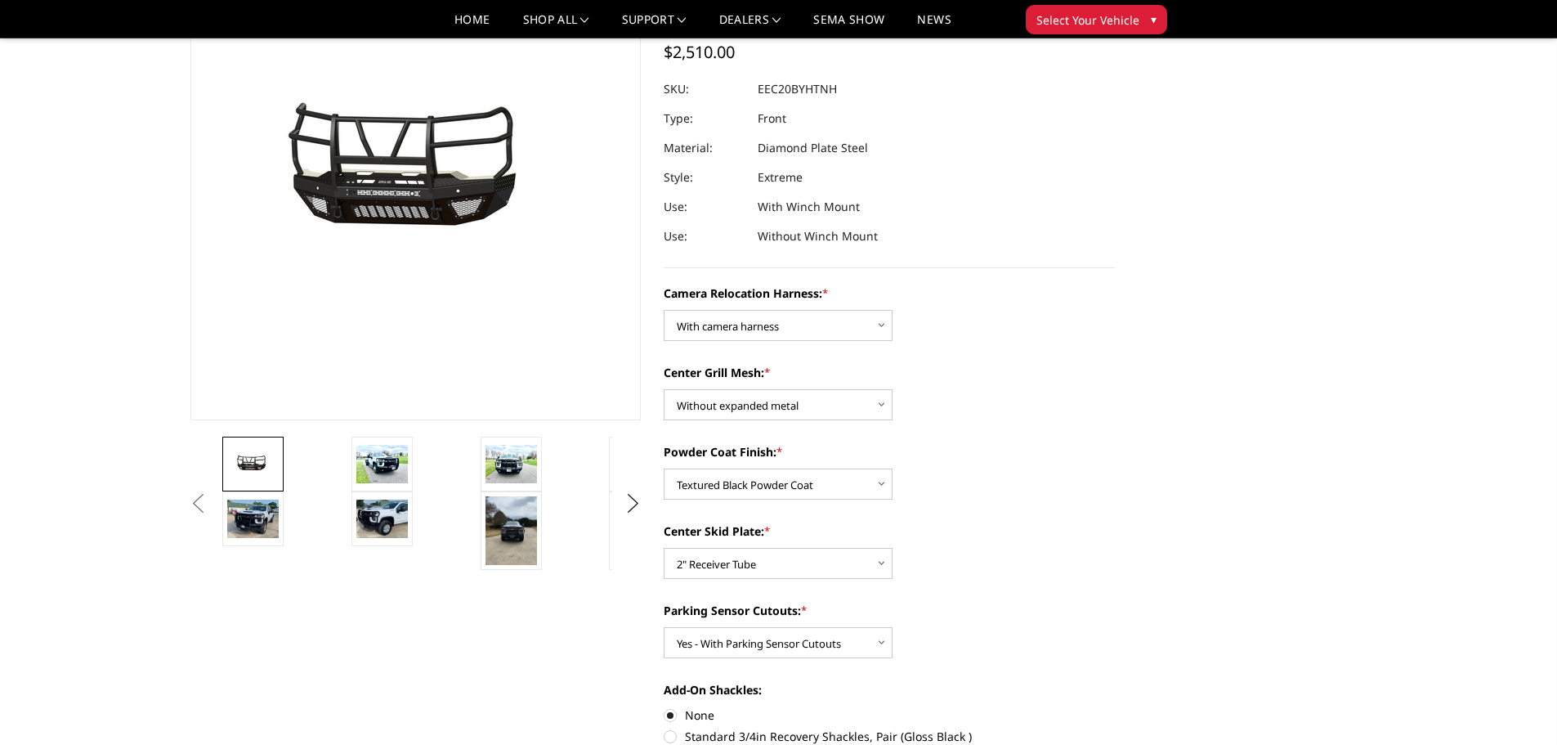
scroll to position [0, 0]
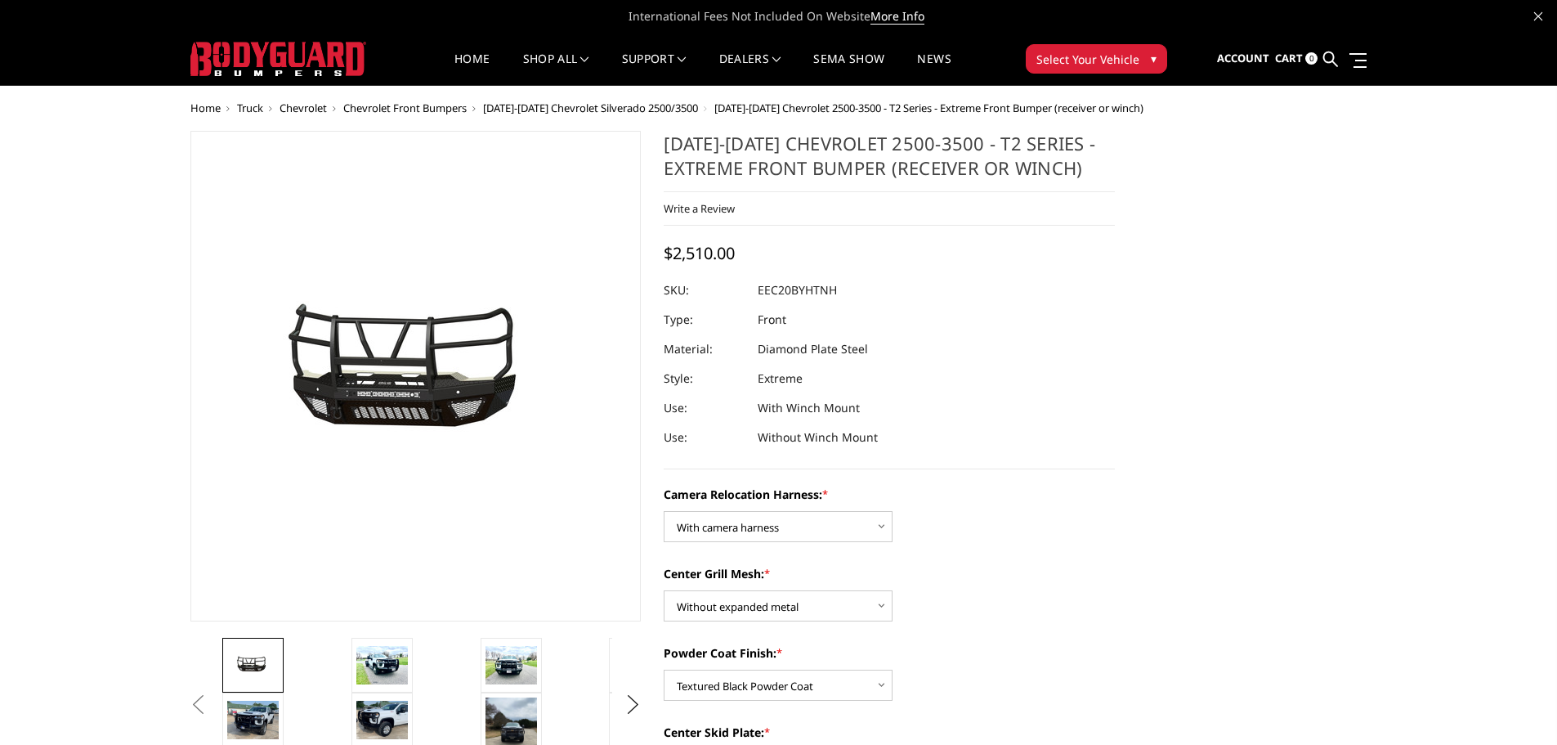
drag, startPoint x: 663, startPoint y: 141, endPoint x: 746, endPoint y: 160, distance: 84.7
drag, startPoint x: 667, startPoint y: 149, endPoint x: 814, endPoint y: 146, distance: 147.2
click at [822, 145] on h1 "[DATE]-[DATE] Chevrolet 2500-3500 - T2 Series - Extreme Front Bumper (receiver …" at bounding box center [889, 161] width 451 height 61
drag, startPoint x: 670, startPoint y: 146, endPoint x: 900, endPoint y: 148, distance: 230.6
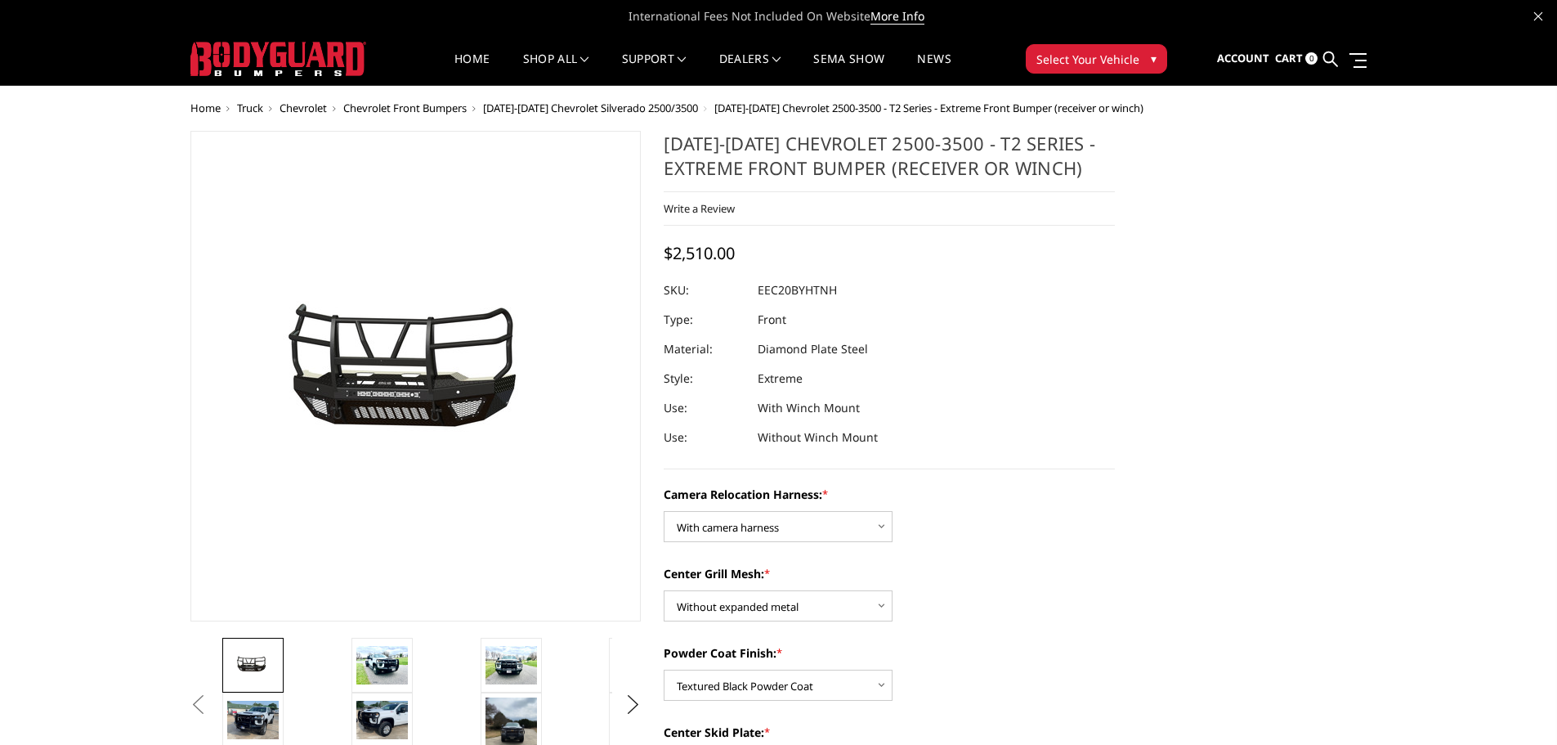
click at [900, 148] on h1 "[DATE]-[DATE] Chevrolet 2500-3500 - T2 Series - Extreme Front Bumper (receiver …" at bounding box center [889, 161] width 451 height 61
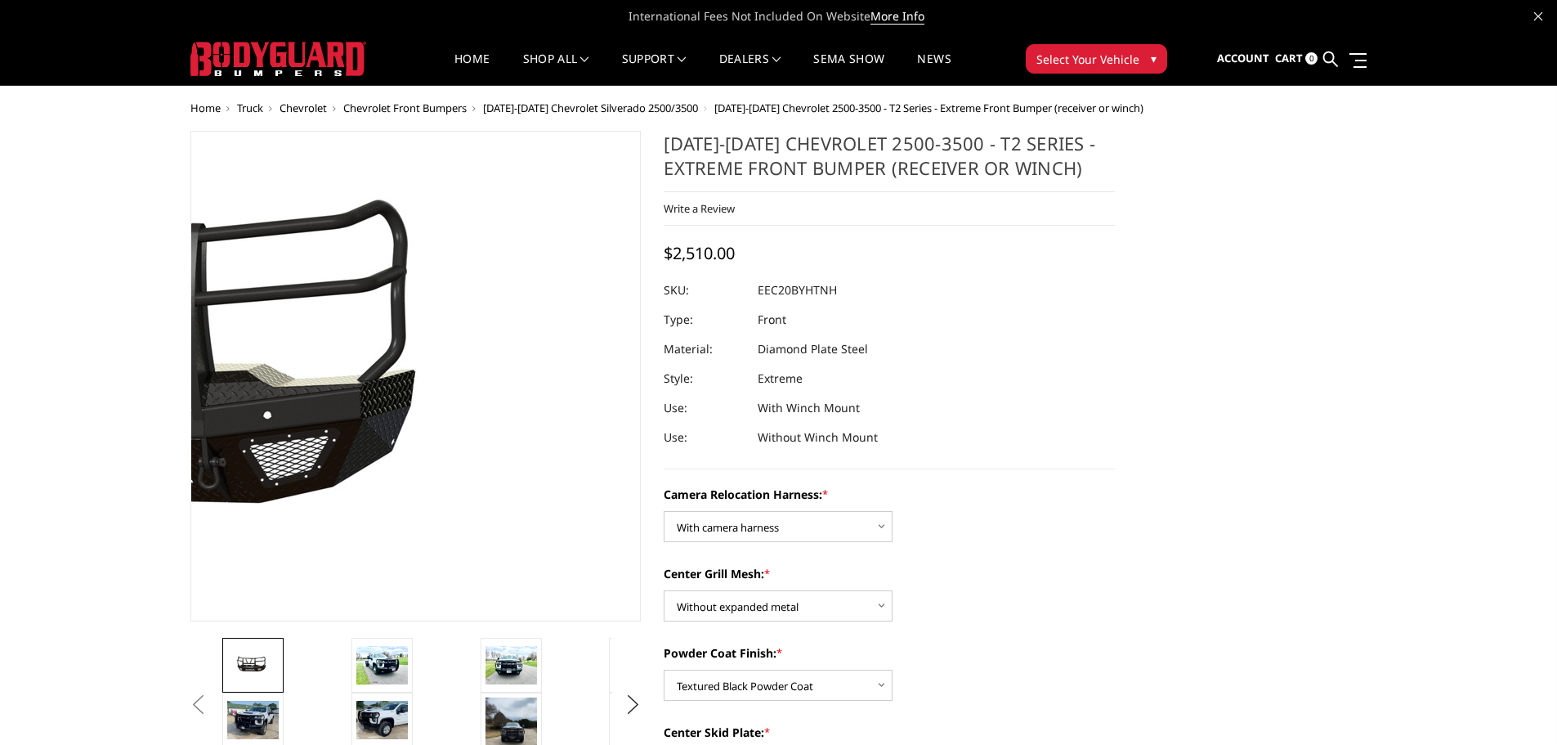
drag, startPoint x: 883, startPoint y: 169, endPoint x: 638, endPoint y: 167, distance: 245.3
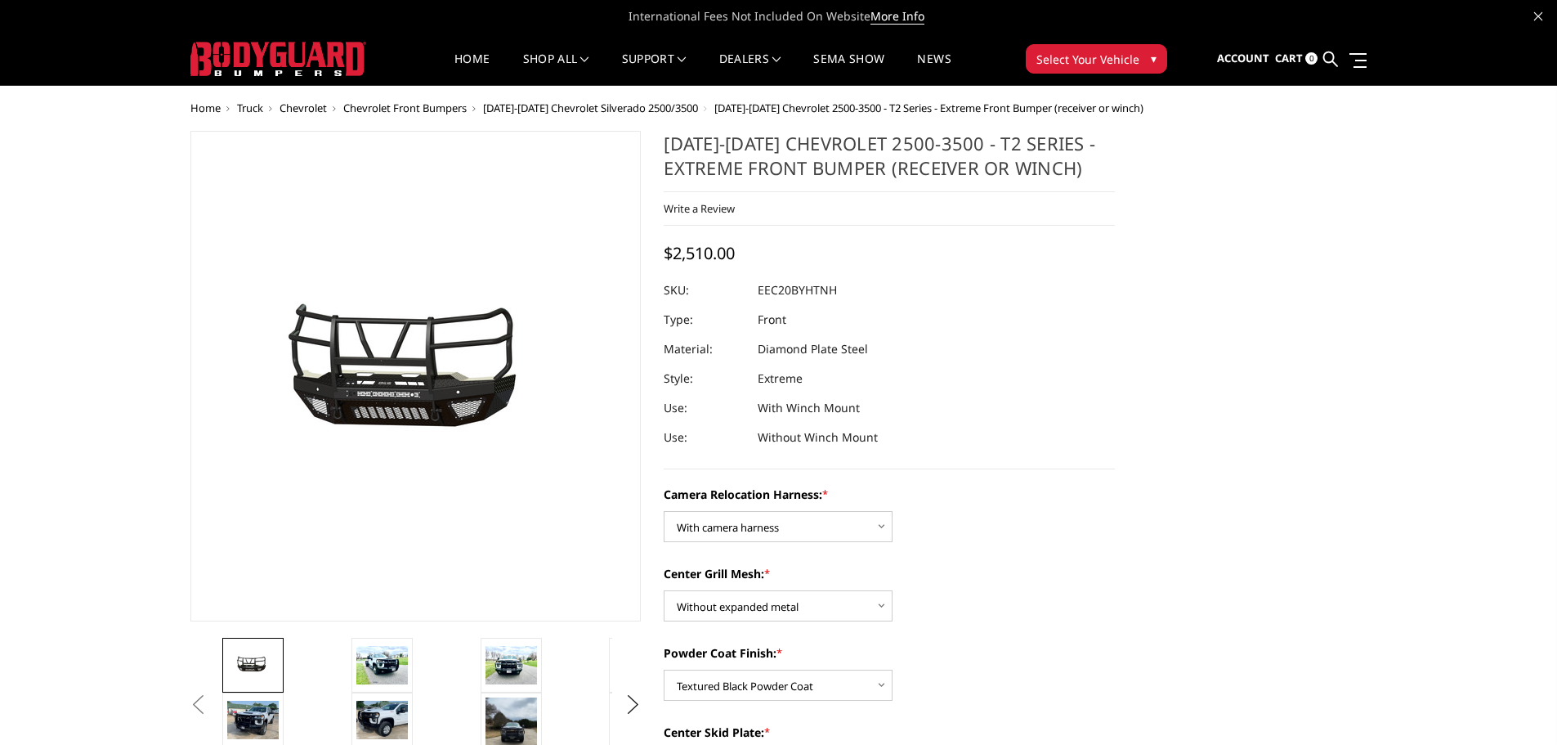
drag, startPoint x: 885, startPoint y: 163, endPoint x: 661, endPoint y: 137, distance: 225.4
drag, startPoint x: 878, startPoint y: 110, endPoint x: 944, endPoint y: 111, distance: 66.2
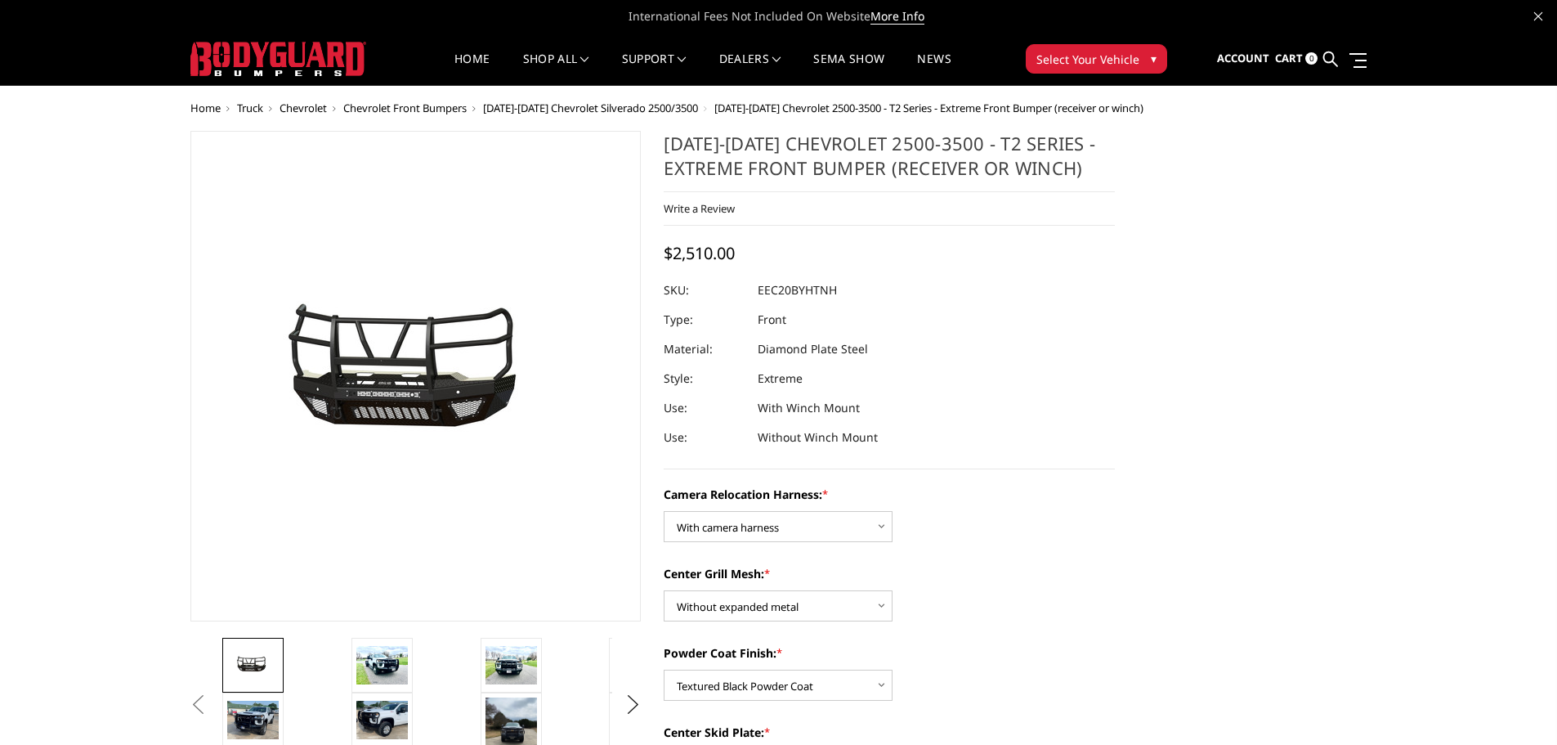
click at [944, 111] on span "[DATE]-[DATE] Chevrolet 2500-3500 - T2 Series - Extreme Front Bumper (receiver …" at bounding box center [929, 108] width 429 height 15
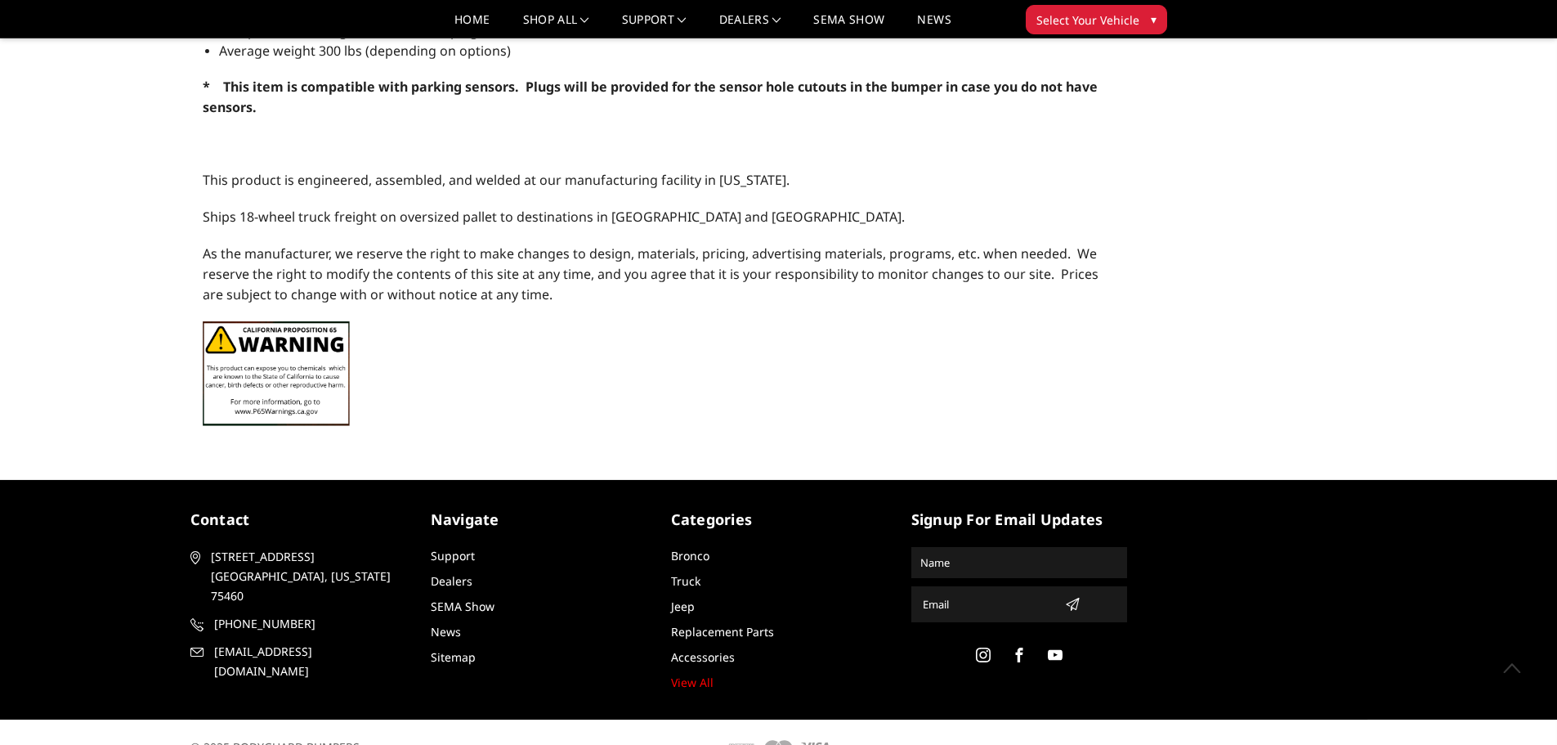
scroll to position [1787, 0]
